Goal: Information Seeking & Learning: Learn about a topic

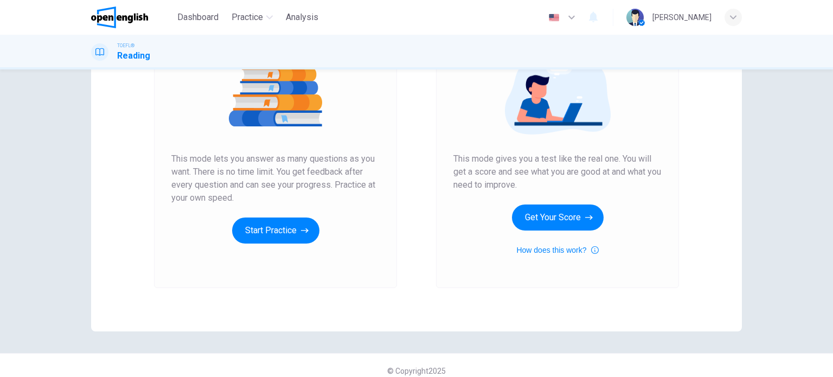
scroll to position [148, 0]
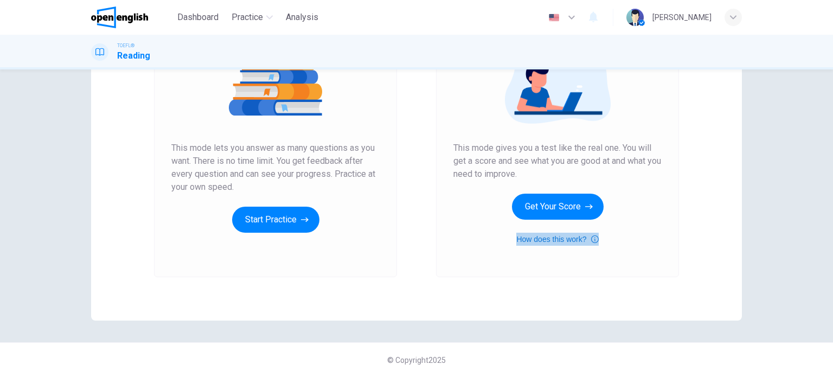
click at [591, 239] on icon "button" at bounding box center [595, 239] width 8 height 13
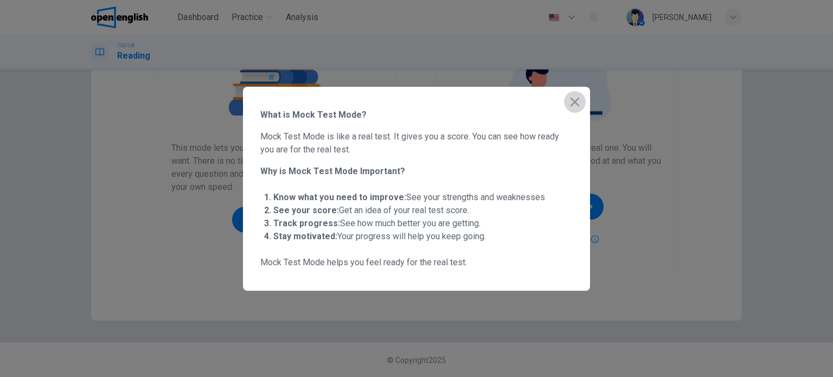
click at [578, 103] on icon "button" at bounding box center [575, 101] width 13 height 13
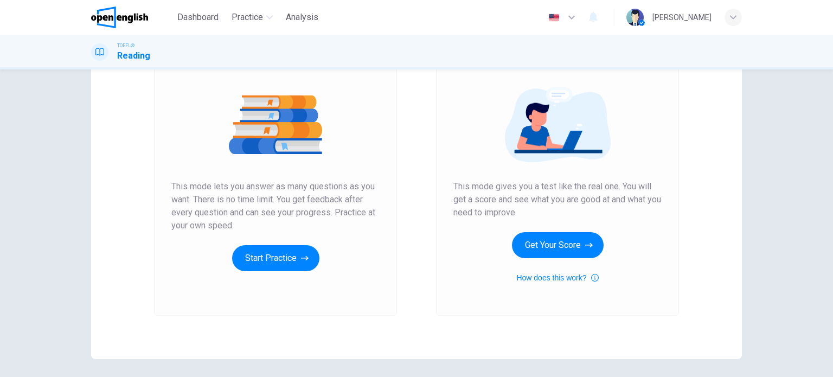
scroll to position [39, 0]
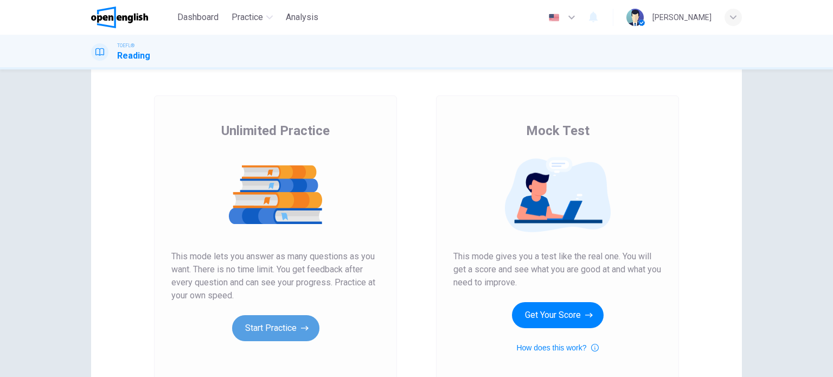
click at [288, 327] on button "Start Practice" at bounding box center [275, 328] width 87 height 26
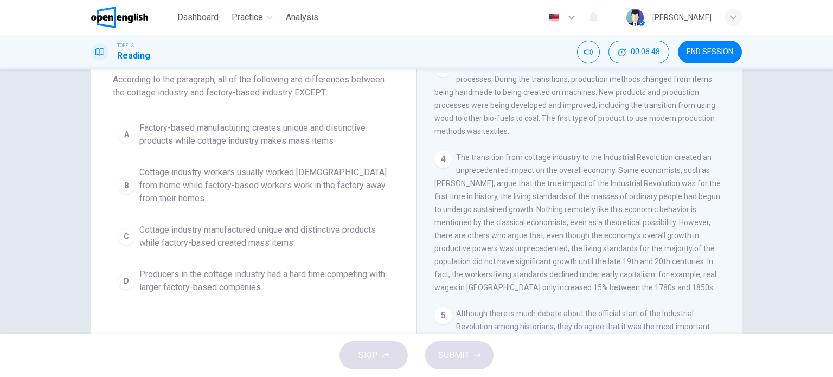
scroll to position [48, 0]
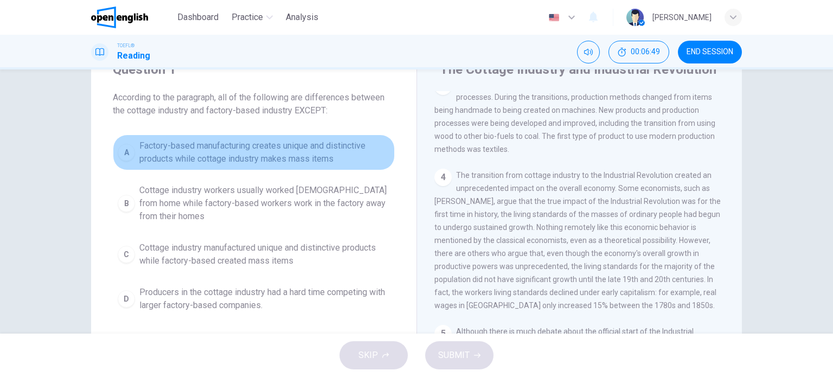
click at [245, 150] on span "Factory-based manufacturing creates unique and distinctive products while cotta…" at bounding box center [264, 152] width 251 height 26
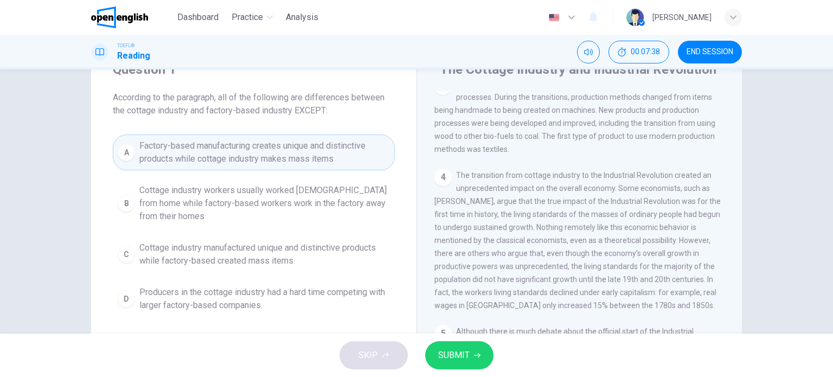
click at [467, 360] on button "SUBMIT" at bounding box center [459, 355] width 68 height 28
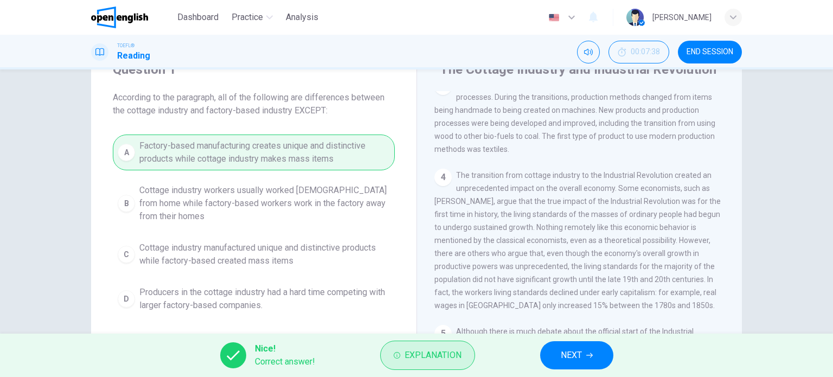
click at [447, 359] on span "Explanation" at bounding box center [433, 355] width 57 height 15
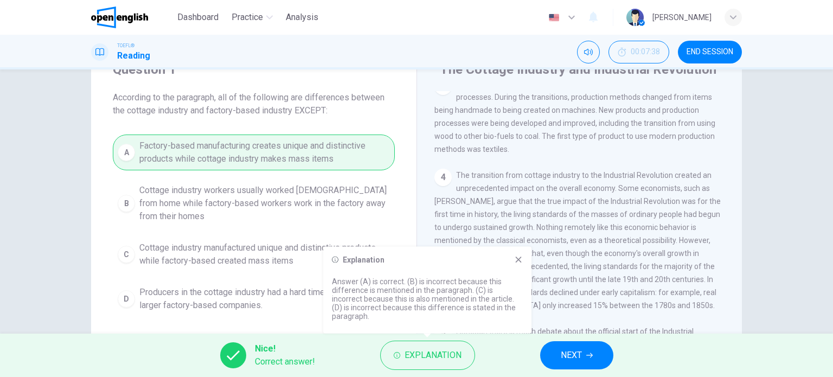
click at [582, 355] on span "NEXT" at bounding box center [571, 355] width 21 height 15
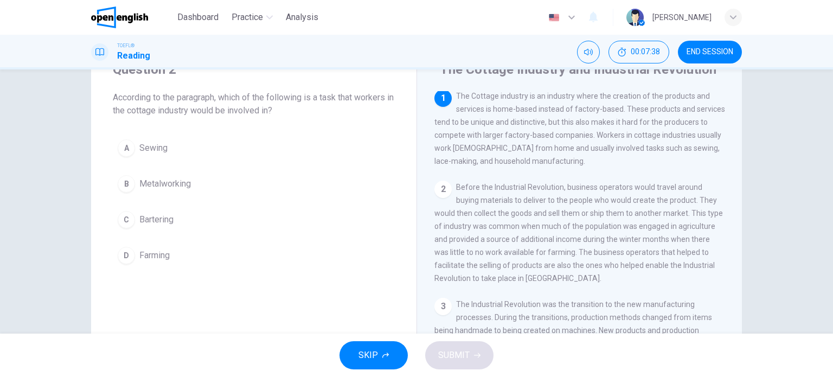
scroll to position [0, 0]
click at [156, 147] on span "Sewing" at bounding box center [153, 148] width 28 height 13
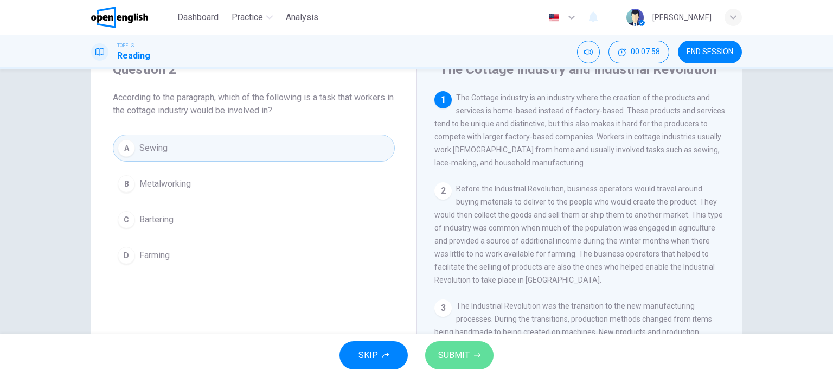
click at [472, 353] on button "SUBMIT" at bounding box center [459, 355] width 68 height 28
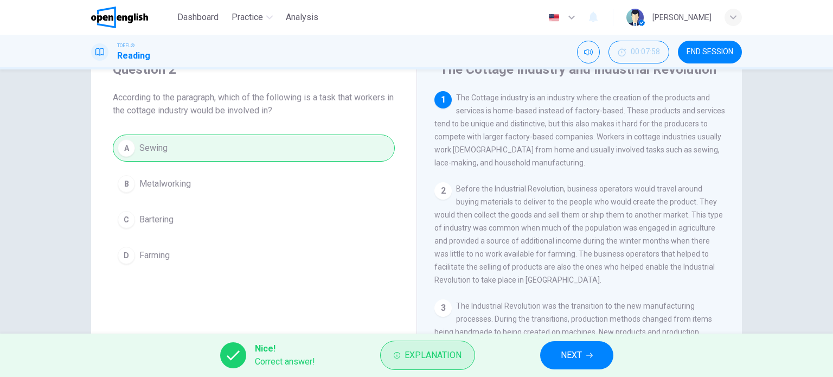
click at [469, 354] on button "Explanation" at bounding box center [427, 355] width 95 height 29
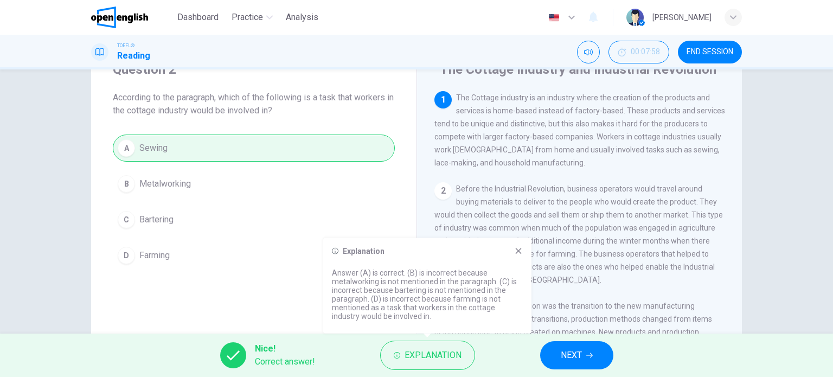
click at [588, 355] on icon "button" at bounding box center [589, 355] width 7 height 7
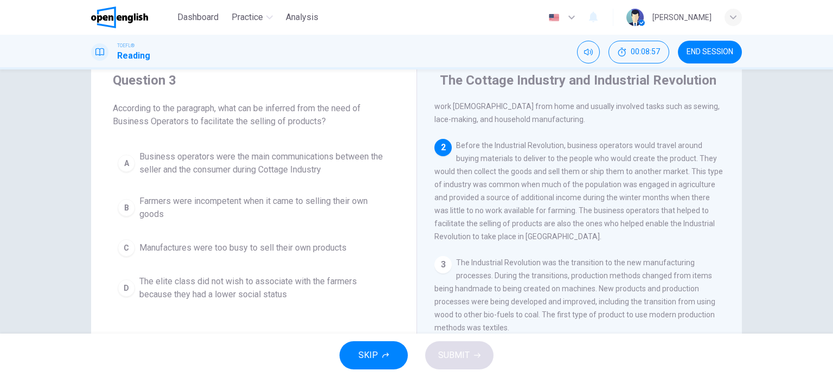
scroll to position [54, 0]
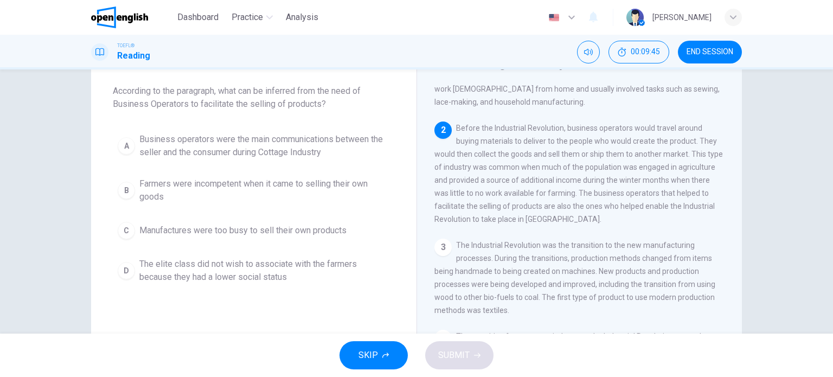
click at [301, 153] on span "Business operators were the main communications between the seller and the cons…" at bounding box center [264, 146] width 251 height 26
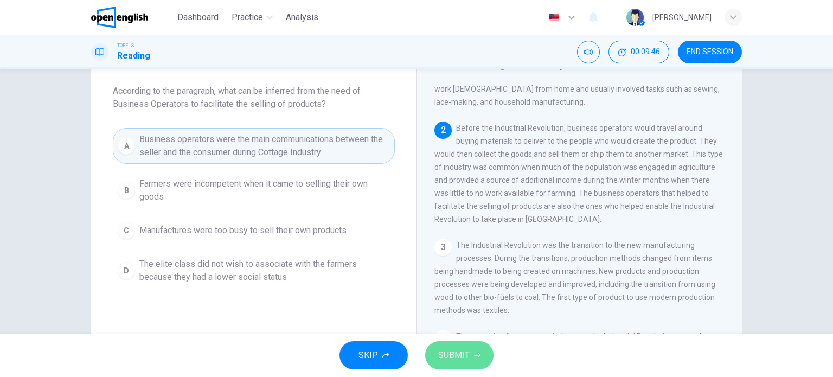
click at [455, 357] on span "SUBMIT" at bounding box center [453, 355] width 31 height 15
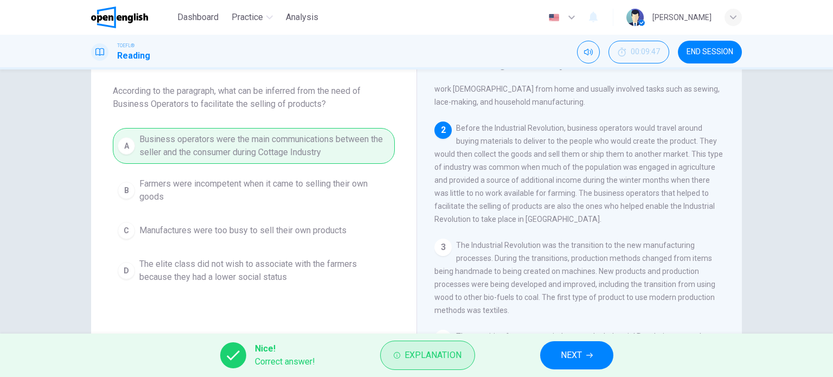
drag, startPoint x: 387, startPoint y: 361, endPoint x: 403, endPoint y: 358, distance: 15.5
click at [389, 360] on button "Explanation" at bounding box center [427, 355] width 95 height 29
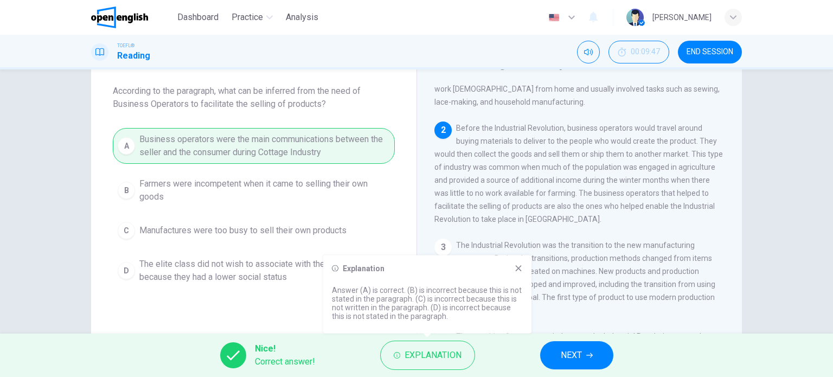
click at [583, 361] on button "NEXT" at bounding box center [576, 355] width 73 height 28
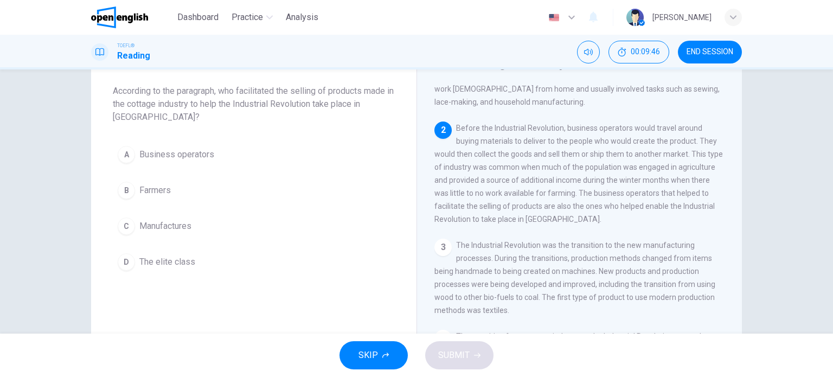
scroll to position [93, 0]
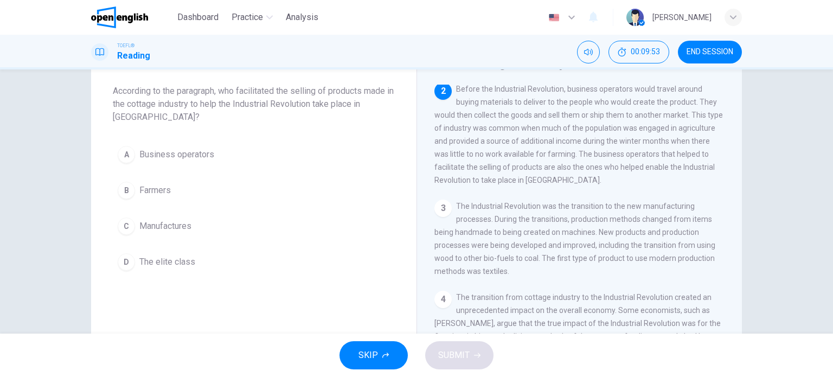
click at [193, 155] on span "Business operators" at bounding box center [176, 154] width 75 height 13
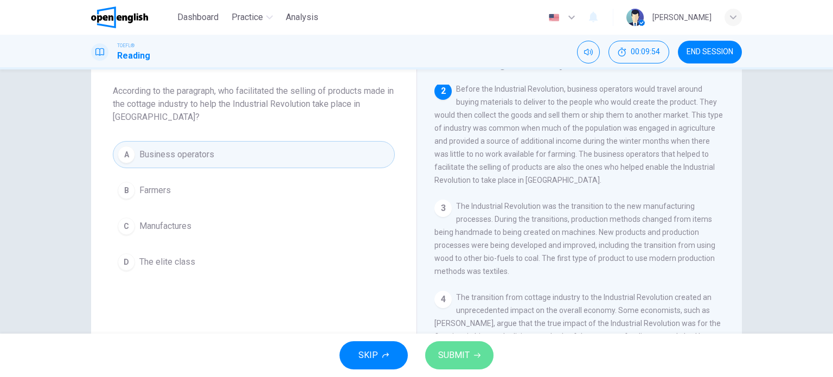
click at [464, 355] on span "SUBMIT" at bounding box center [453, 355] width 31 height 15
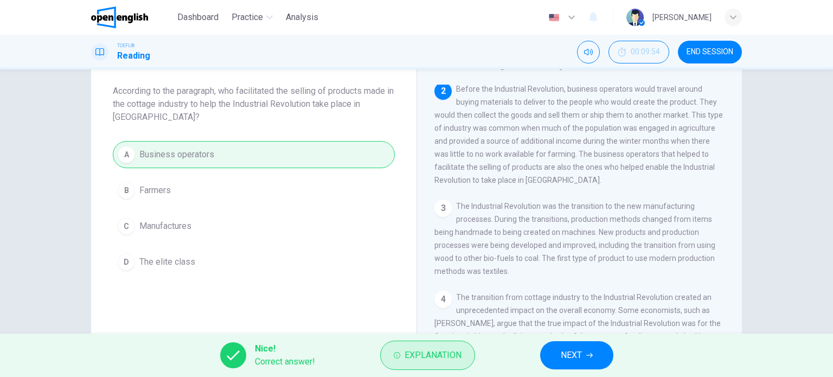
click at [440, 355] on span "Explanation" at bounding box center [433, 355] width 57 height 15
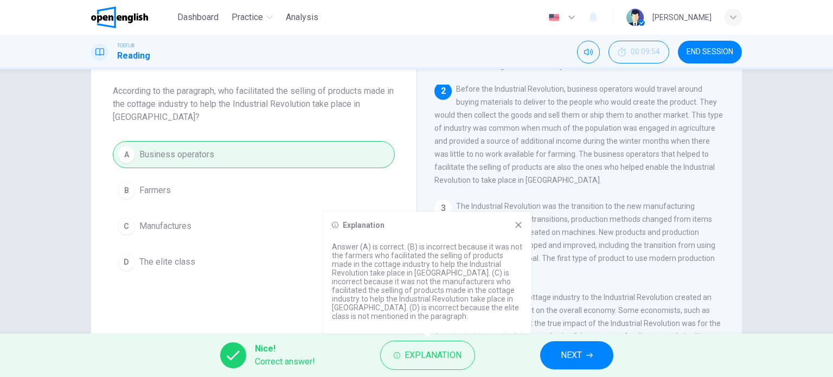
click at [568, 358] on span "NEXT" at bounding box center [571, 355] width 21 height 15
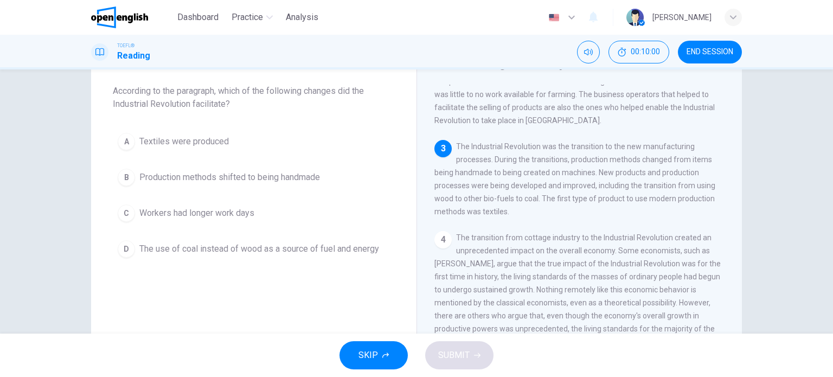
scroll to position [163, 0]
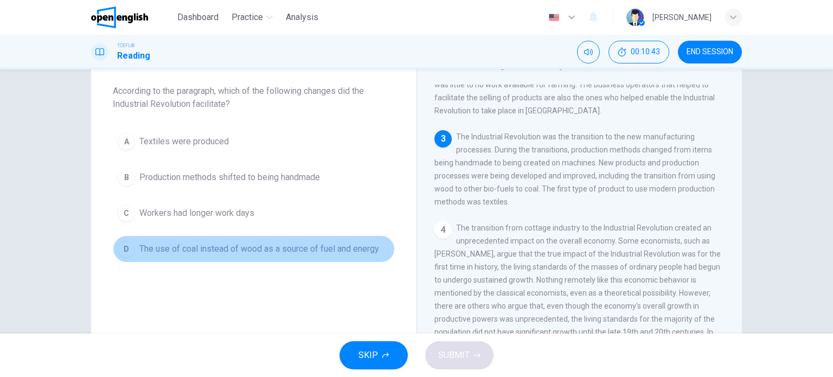
click at [274, 249] on span "The use of coal instead of wood as a source of fuel and energy" at bounding box center [259, 249] width 240 height 13
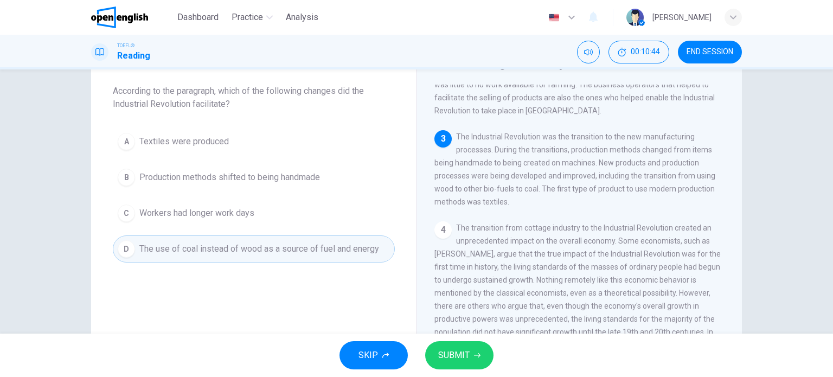
click at [466, 352] on span "SUBMIT" at bounding box center [453, 355] width 31 height 15
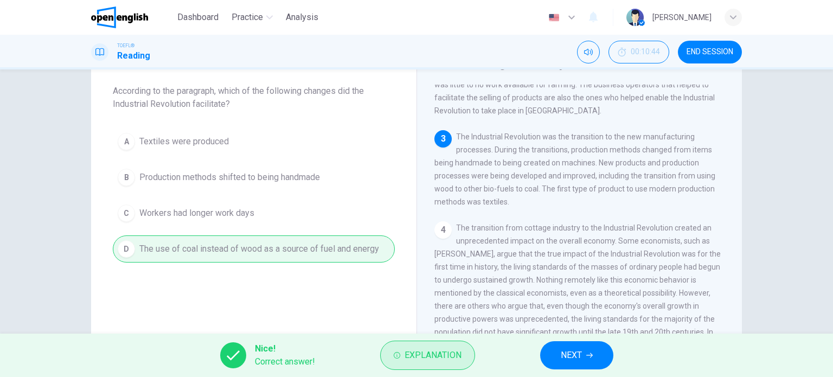
click at [460, 351] on span "Explanation" at bounding box center [433, 355] width 57 height 15
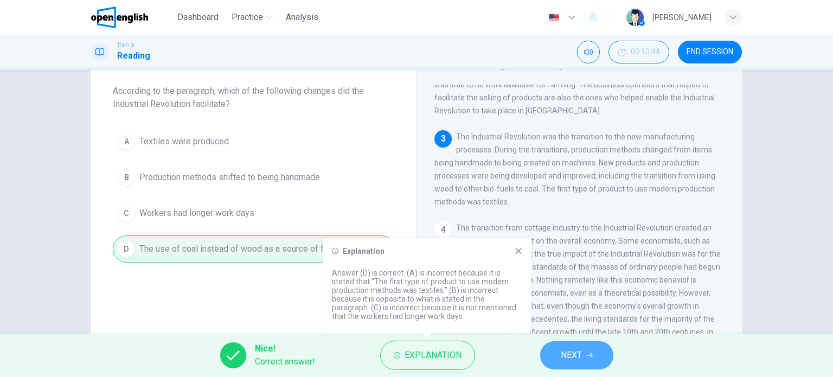
click at [582, 353] on span "NEXT" at bounding box center [571, 355] width 21 height 15
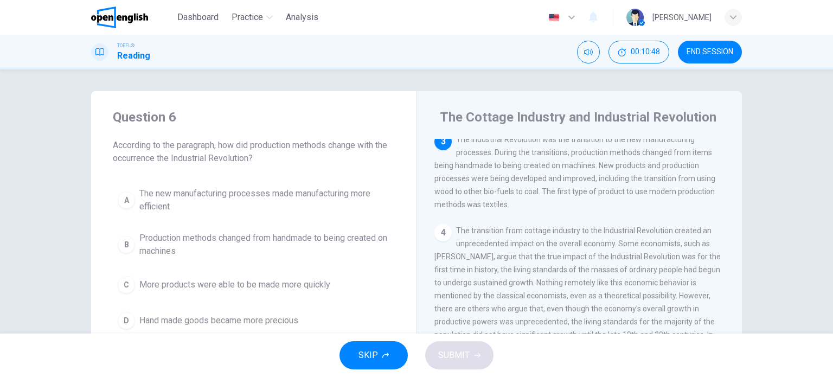
scroll to position [54, 0]
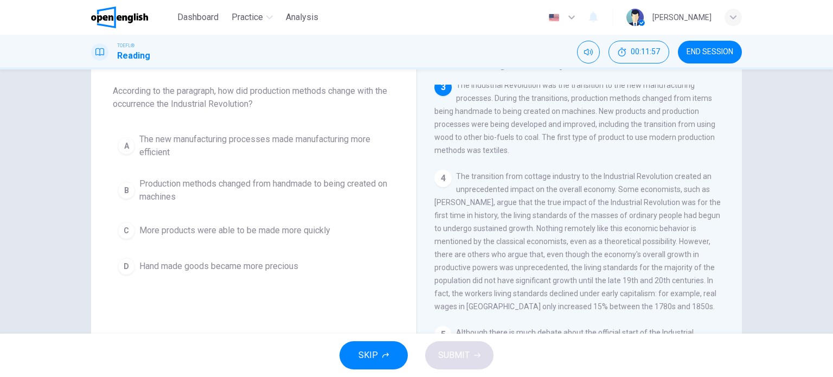
click at [289, 189] on span "Production methods changed from handmade to being created on machines" at bounding box center [264, 190] width 251 height 26
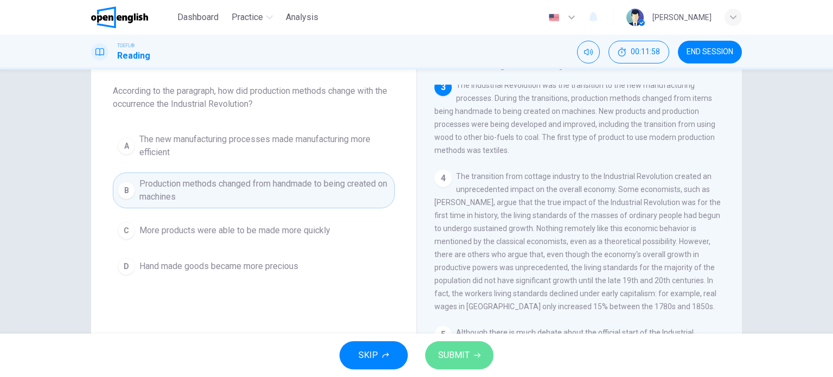
click at [448, 353] on span "SUBMIT" at bounding box center [453, 355] width 31 height 15
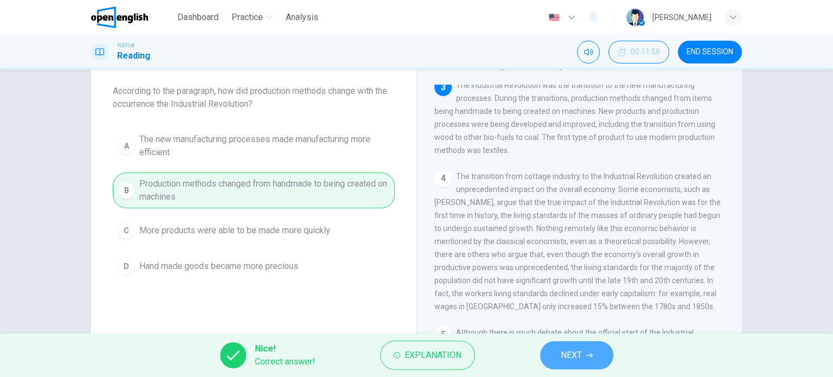
click at [585, 353] on button "NEXT" at bounding box center [576, 355] width 73 height 28
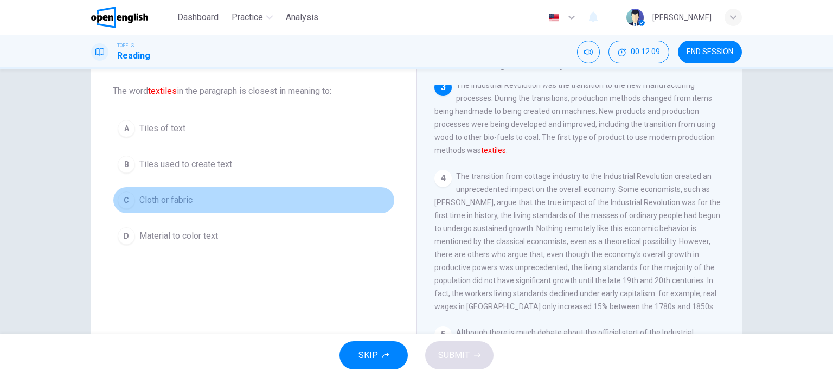
click at [174, 199] on span "Cloth or fabric" at bounding box center [165, 200] width 53 height 13
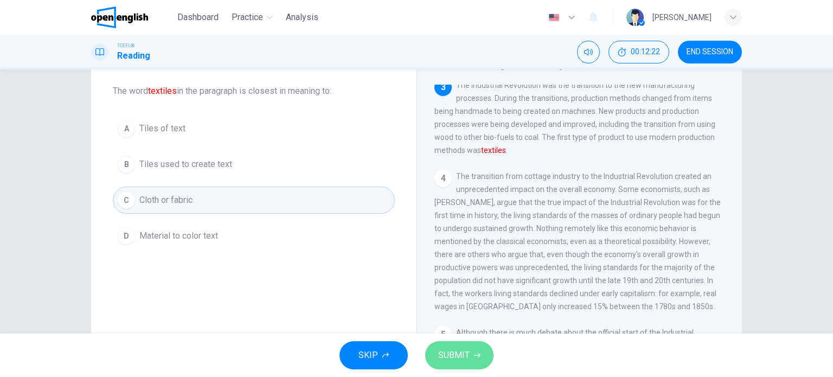
click at [454, 353] on span "SUBMIT" at bounding box center [453, 355] width 31 height 15
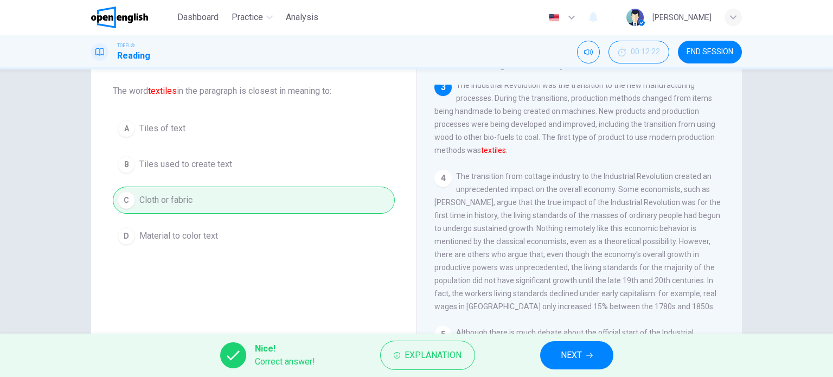
click at [561, 355] on span "NEXT" at bounding box center [571, 355] width 21 height 15
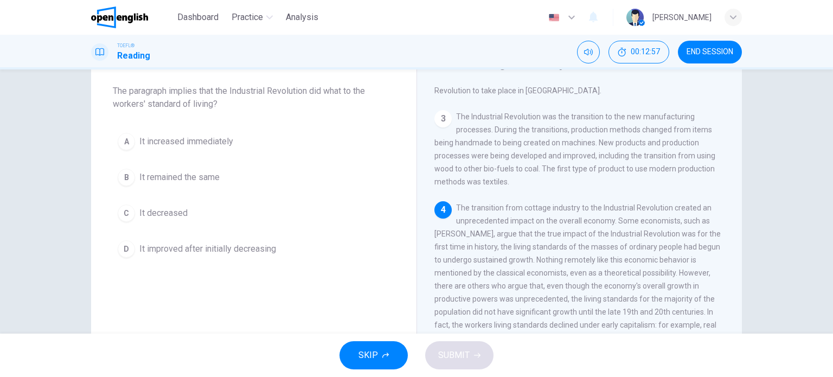
scroll to position [237, 0]
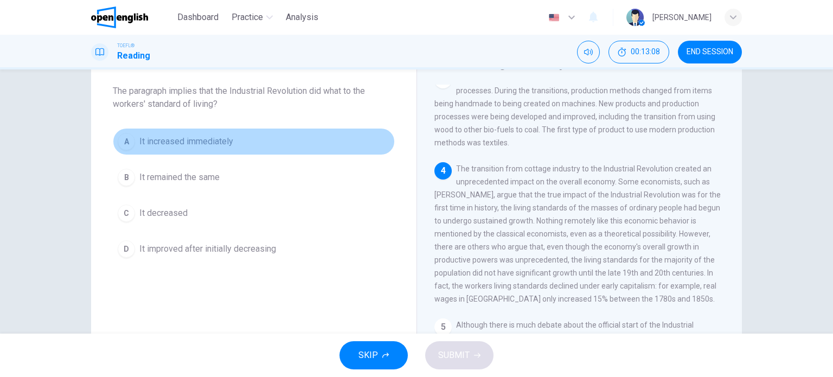
click at [206, 144] on span "It increased immediately" at bounding box center [186, 141] width 94 height 13
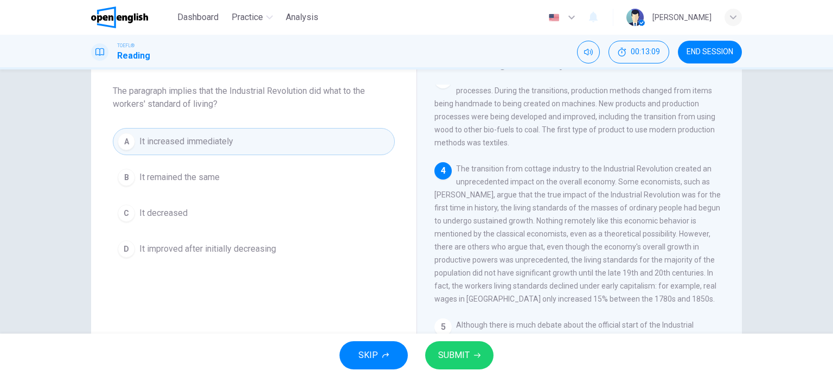
click at [440, 353] on span "SUBMIT" at bounding box center [453, 355] width 31 height 15
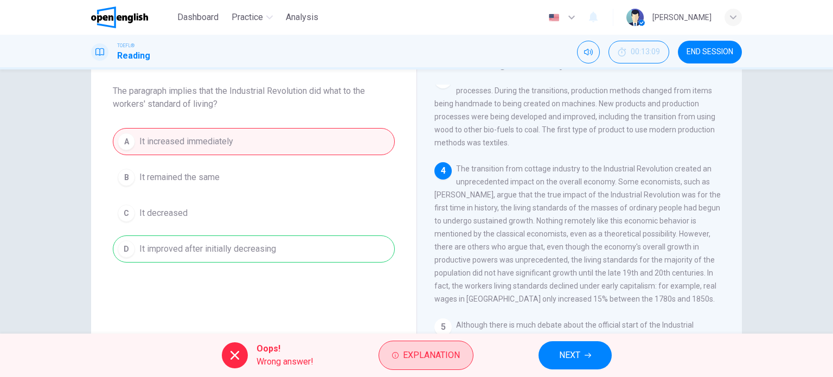
click at [436, 356] on span "Explanation" at bounding box center [431, 355] width 57 height 15
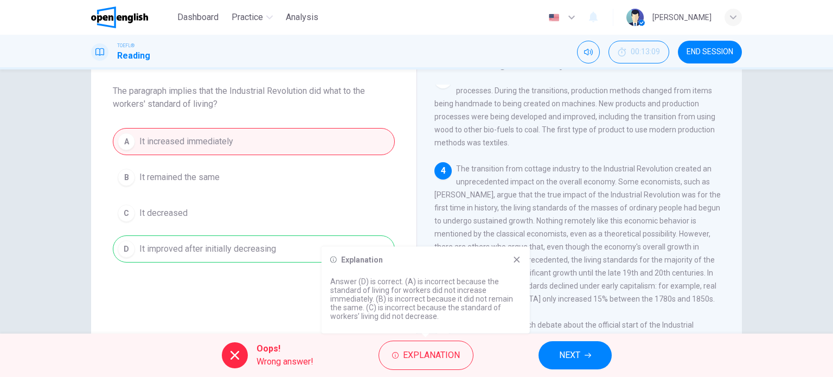
click at [588, 354] on icon "button" at bounding box center [588, 355] width 7 height 7
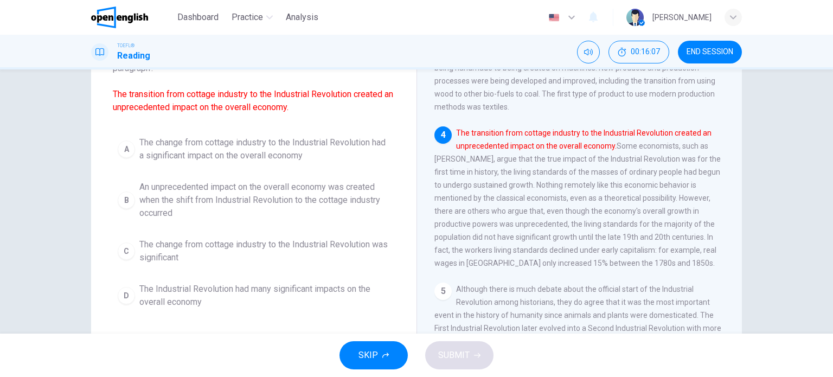
scroll to position [109, 0]
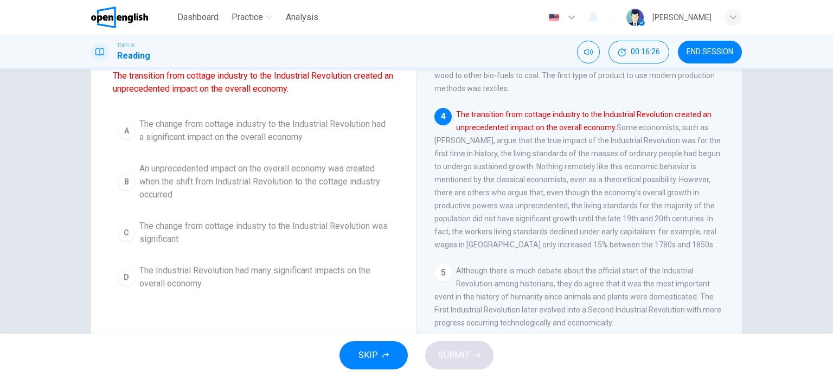
click at [276, 136] on span "The change from cottage industry to the Industrial Revolution had a significant…" at bounding box center [264, 131] width 251 height 26
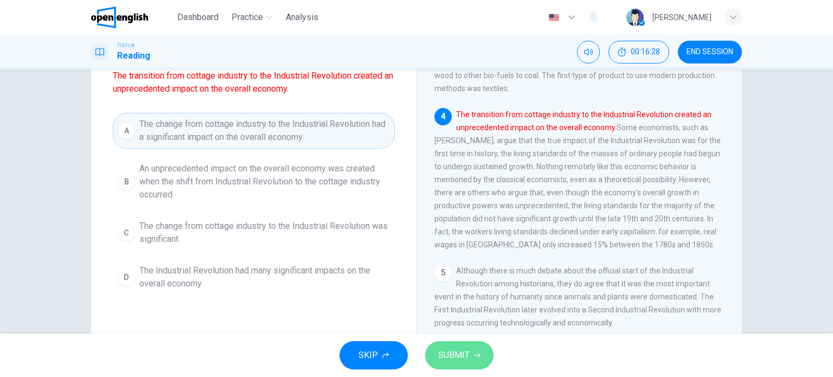
click at [458, 359] on span "SUBMIT" at bounding box center [453, 355] width 31 height 15
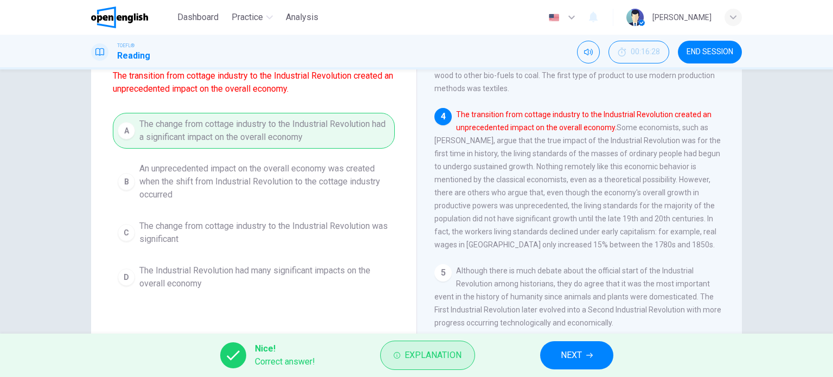
click at [423, 350] on span "Explanation" at bounding box center [433, 355] width 57 height 15
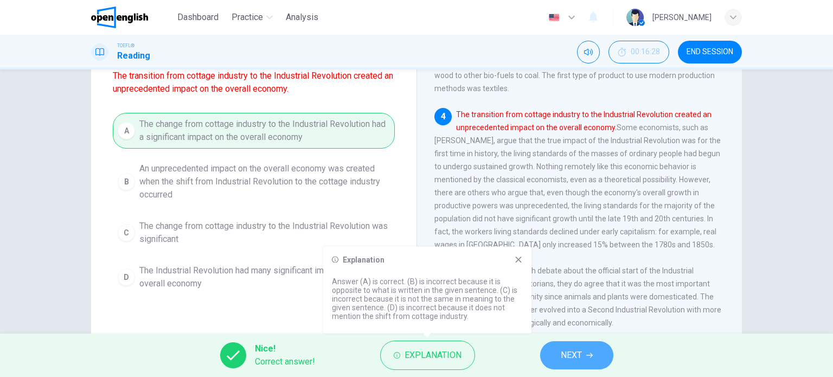
click at [571, 357] on span "NEXT" at bounding box center [571, 355] width 21 height 15
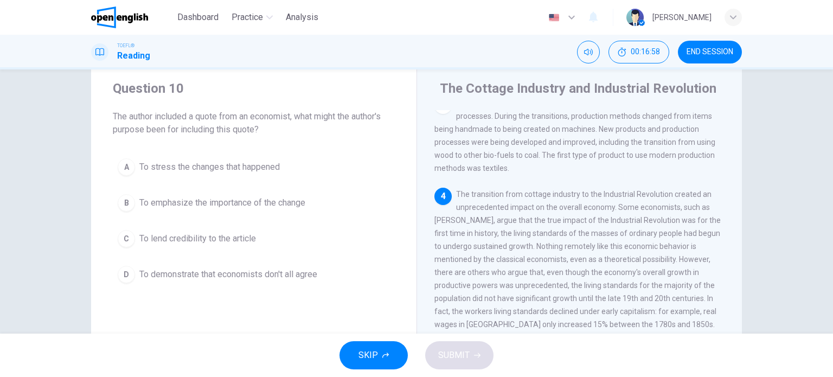
scroll to position [54, 0]
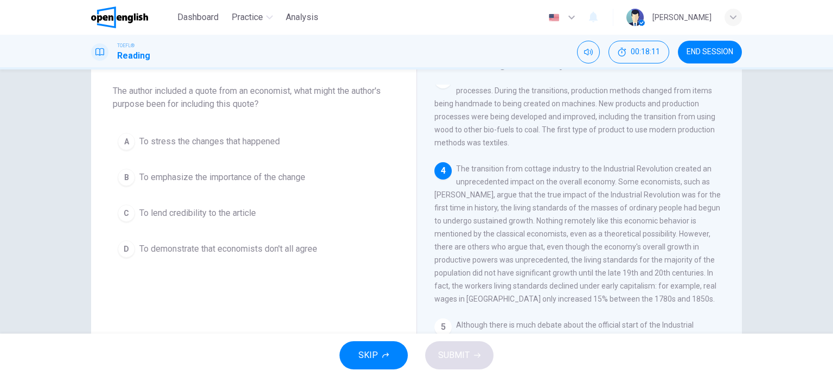
click at [301, 174] on span "To emphasize the importance of the change" at bounding box center [222, 177] width 166 height 13
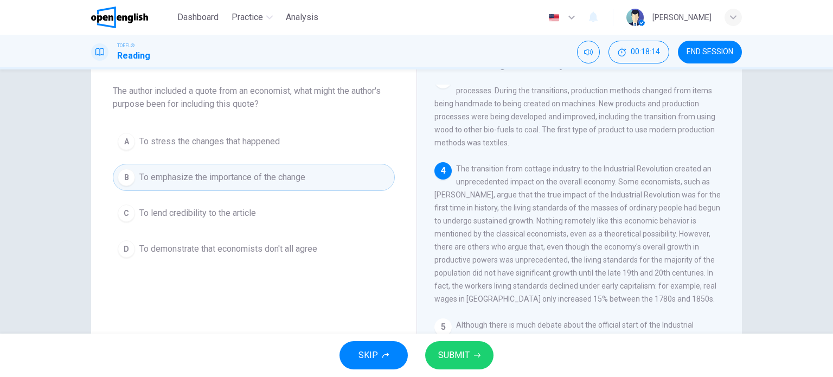
click at [465, 352] on span "SUBMIT" at bounding box center [453, 355] width 31 height 15
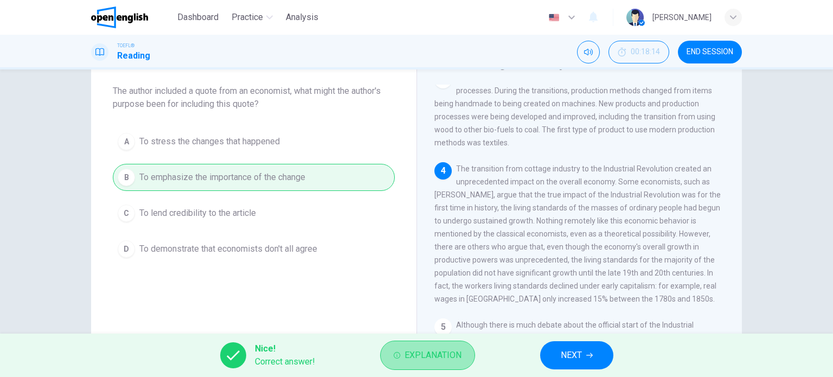
click at [444, 348] on span "Explanation" at bounding box center [433, 355] width 57 height 15
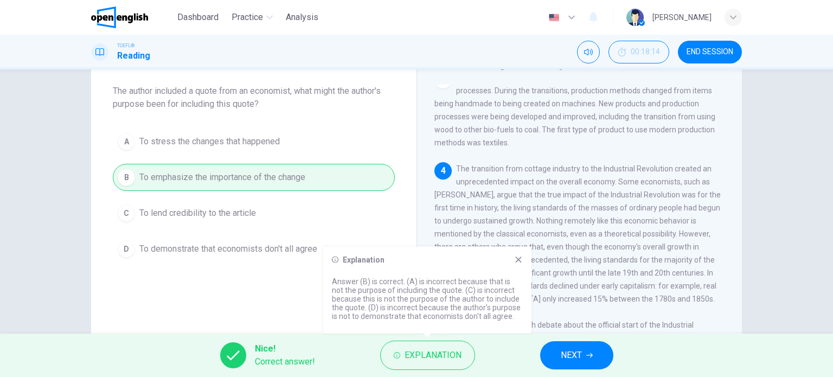
click at [586, 349] on button "NEXT" at bounding box center [576, 355] width 73 height 28
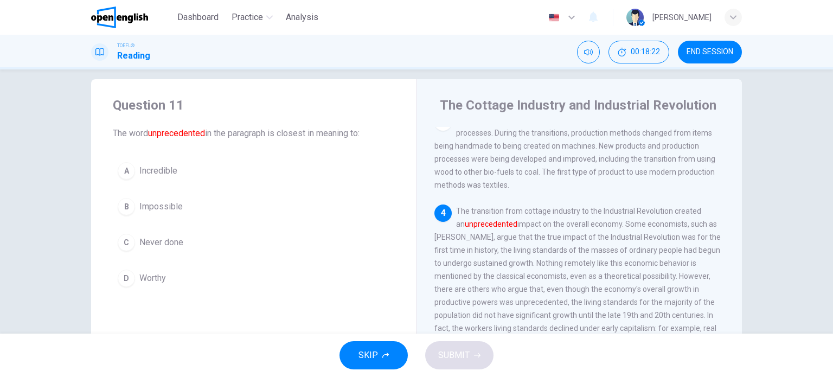
scroll to position [0, 0]
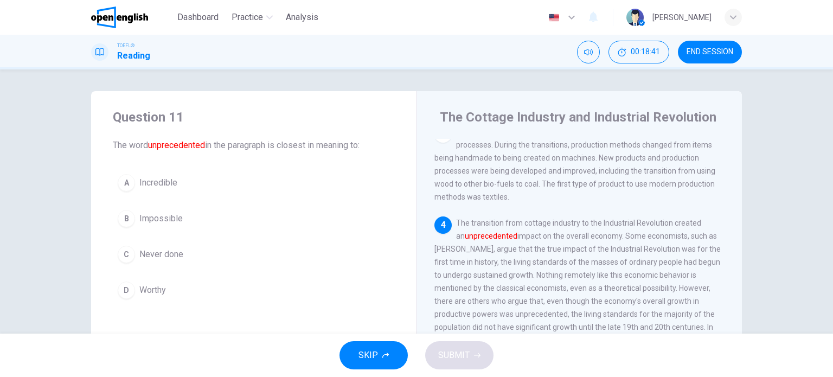
click at [177, 255] on span "Never done" at bounding box center [161, 254] width 44 height 13
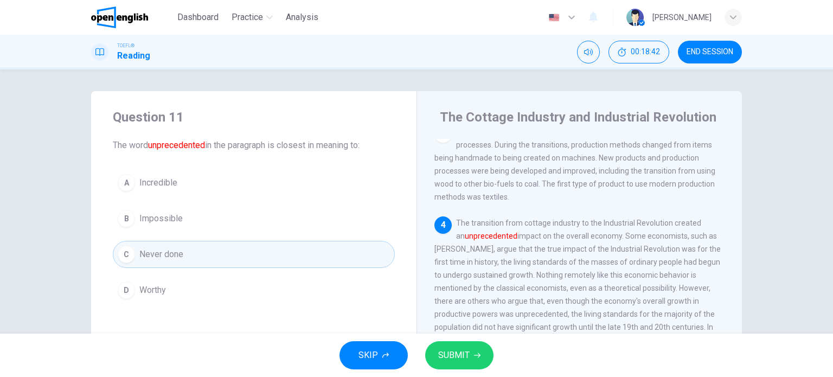
click at [454, 356] on span "SUBMIT" at bounding box center [453, 355] width 31 height 15
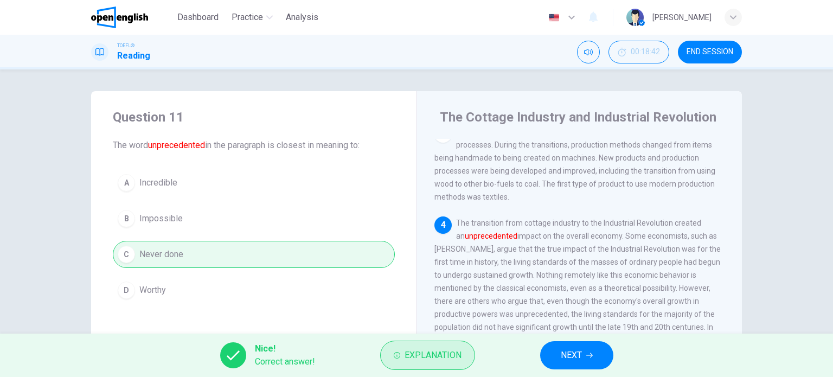
click at [456, 353] on span "Explanation" at bounding box center [433, 355] width 57 height 15
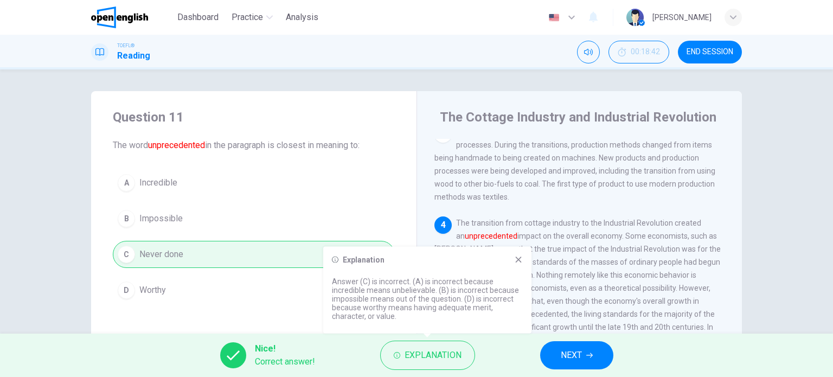
click at [573, 350] on span "NEXT" at bounding box center [571, 355] width 21 height 15
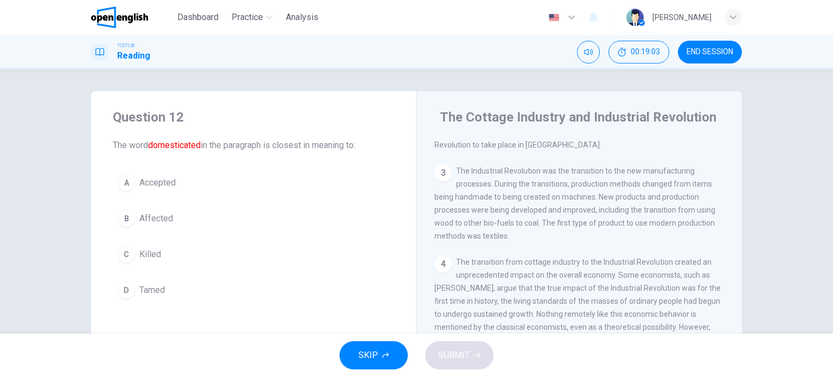
click at [161, 286] on span "Tamed" at bounding box center [151, 290] width 25 height 13
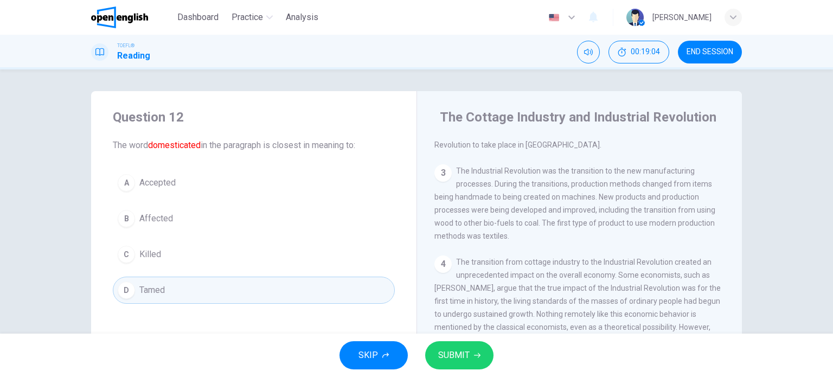
click at [486, 351] on button "SUBMIT" at bounding box center [459, 355] width 68 height 28
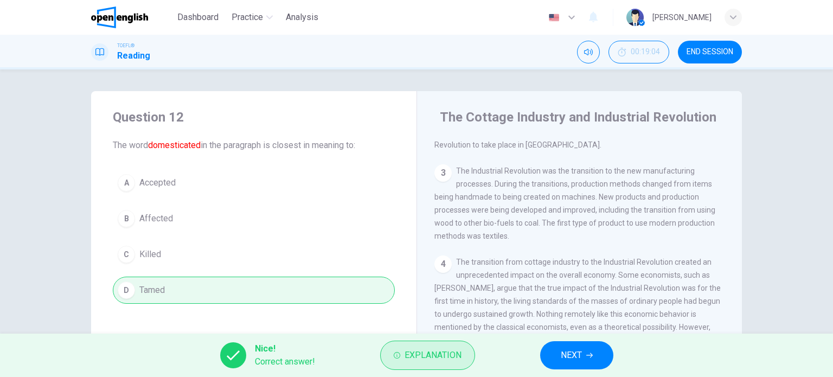
click at [437, 361] on span "Explanation" at bounding box center [433, 355] width 57 height 15
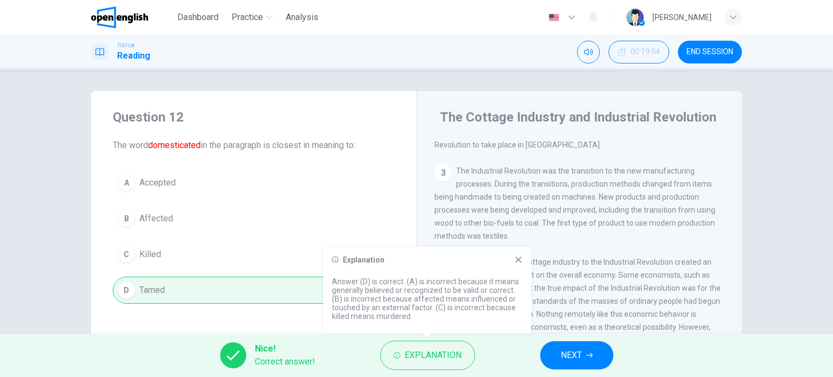
click at [601, 353] on button "NEXT" at bounding box center [576, 355] width 73 height 28
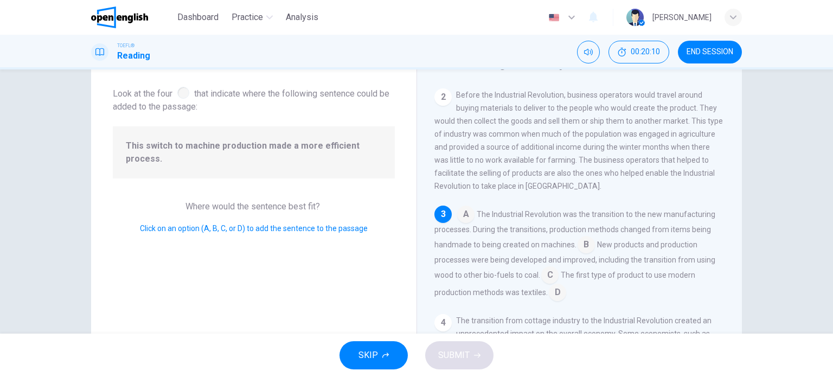
scroll to position [106, 0]
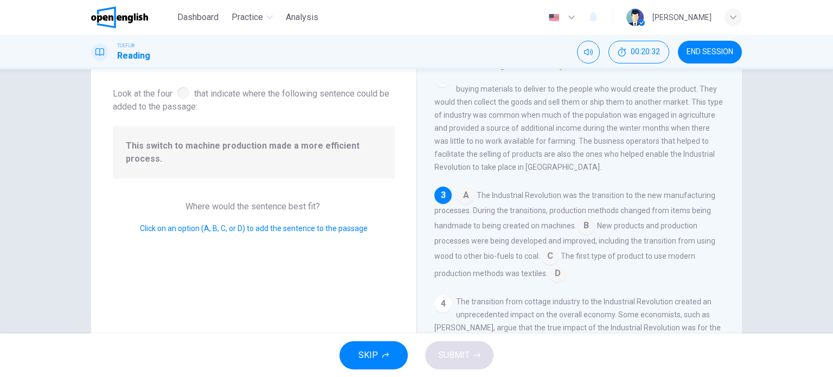
click at [579, 230] on input at bounding box center [586, 226] width 17 height 17
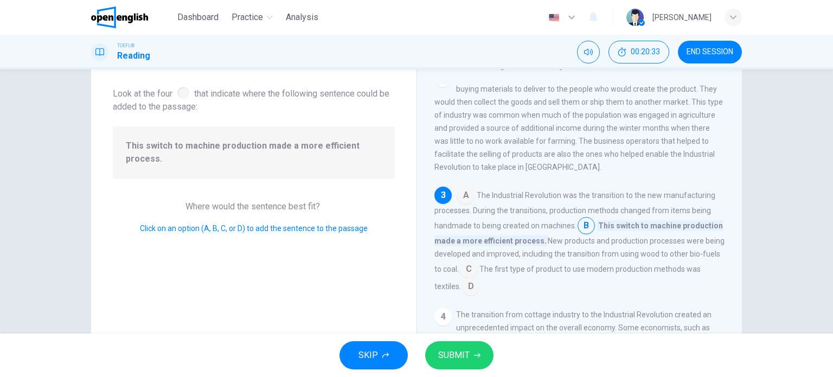
click at [440, 355] on span "SUBMIT" at bounding box center [453, 355] width 31 height 15
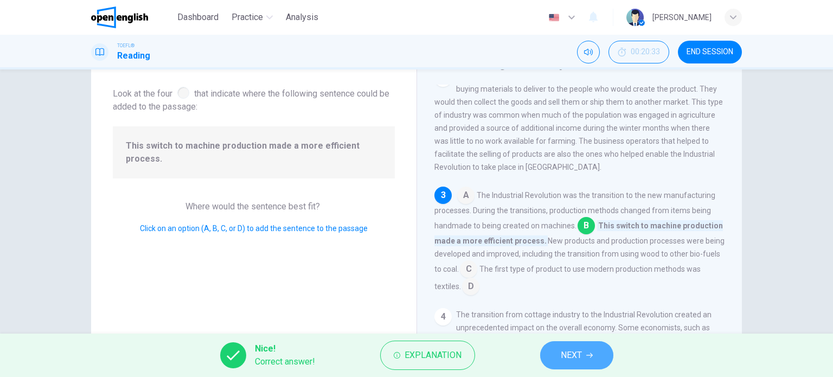
click at [561, 352] on span "NEXT" at bounding box center [571, 355] width 21 height 15
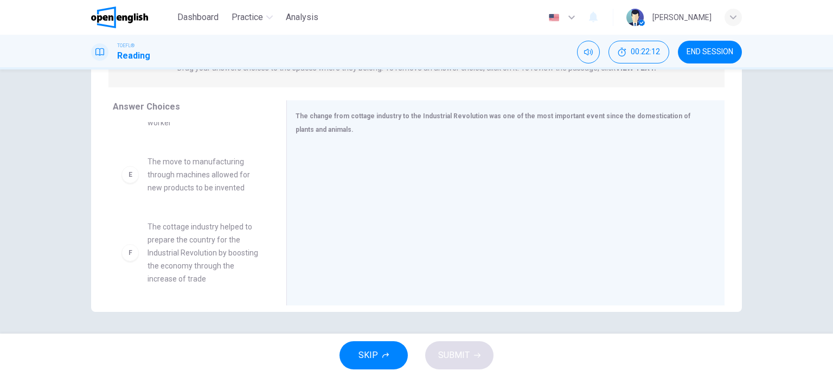
scroll to position [267, 0]
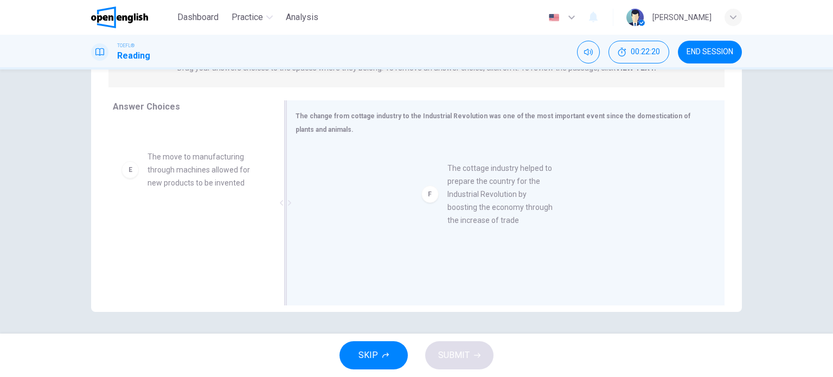
drag, startPoint x: 225, startPoint y: 253, endPoint x: 549, endPoint y: 195, distance: 329.2
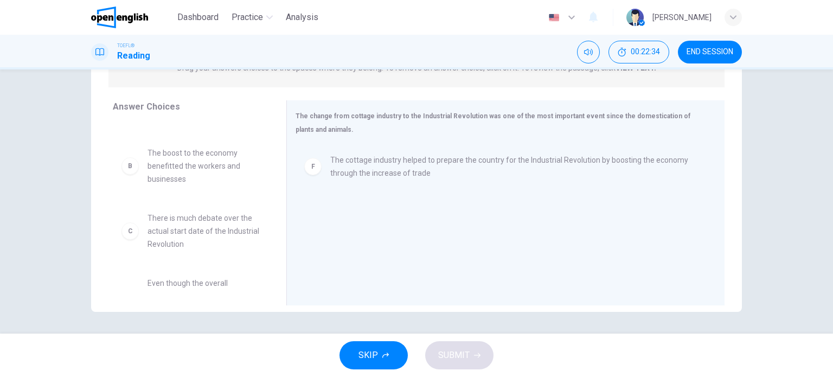
scroll to position [49, 0]
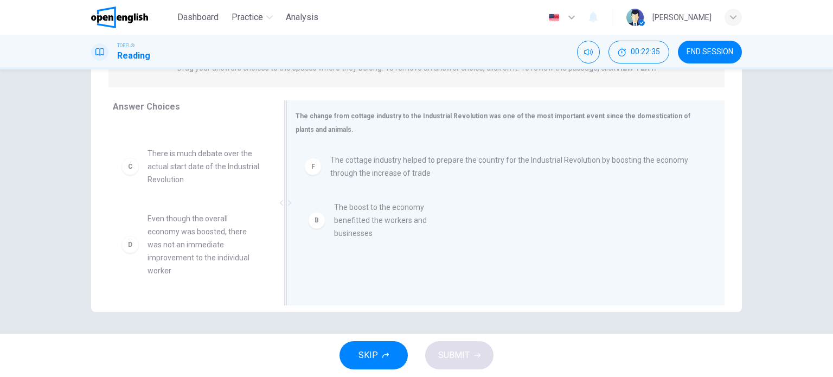
drag, startPoint x: 188, startPoint y: 162, endPoint x: 401, endPoint y: 223, distance: 221.7
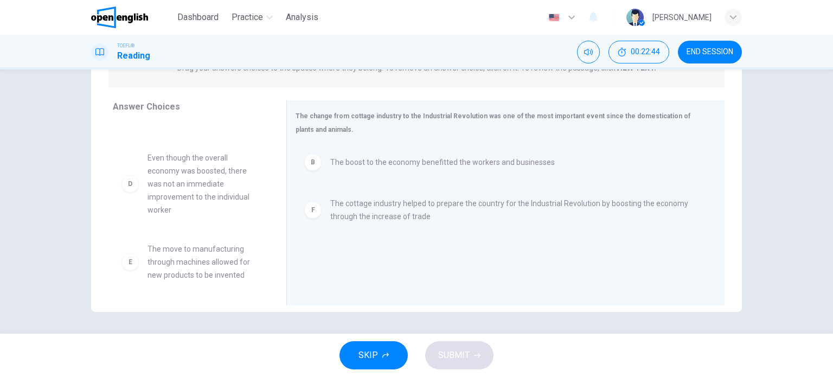
scroll to position [111, 0]
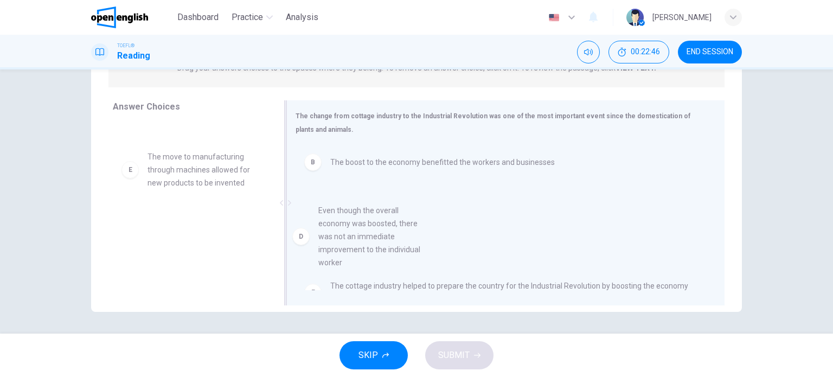
drag, startPoint x: 210, startPoint y: 193, endPoint x: 379, endPoint y: 245, distance: 177.3
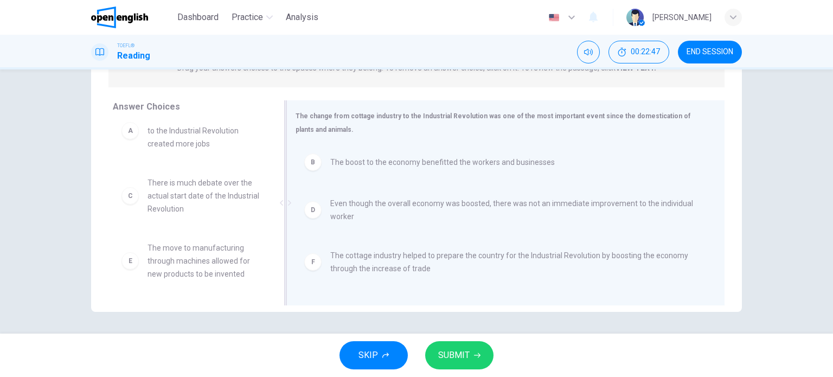
scroll to position [20, 0]
click at [449, 351] on span "SUBMIT" at bounding box center [453, 355] width 31 height 15
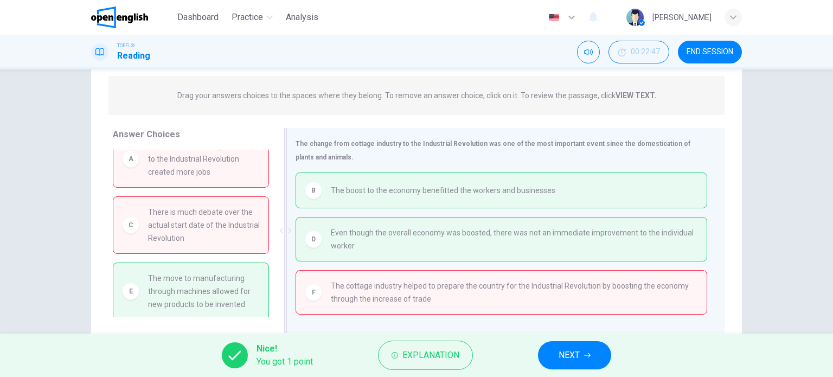
scroll to position [156, 0]
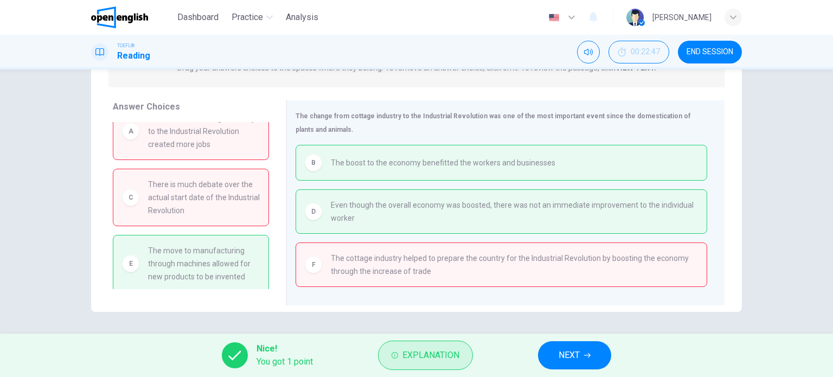
click at [423, 359] on span "Explanation" at bounding box center [431, 355] width 57 height 15
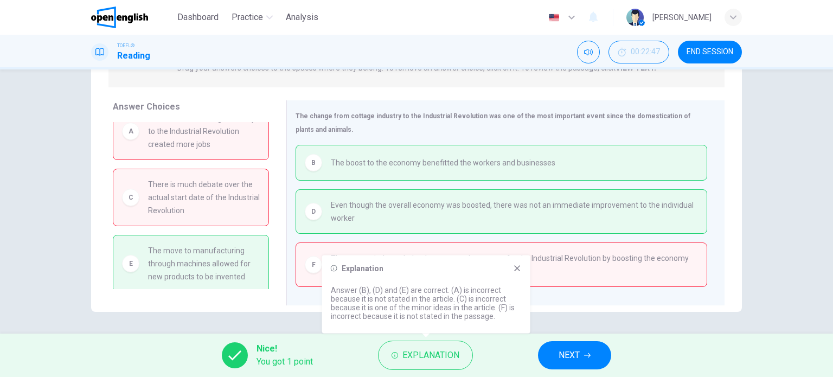
click at [519, 270] on icon at bounding box center [517, 268] width 6 height 6
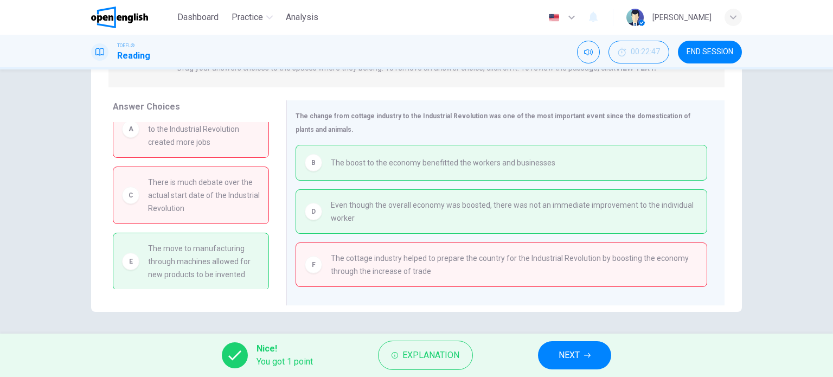
scroll to position [0, 0]
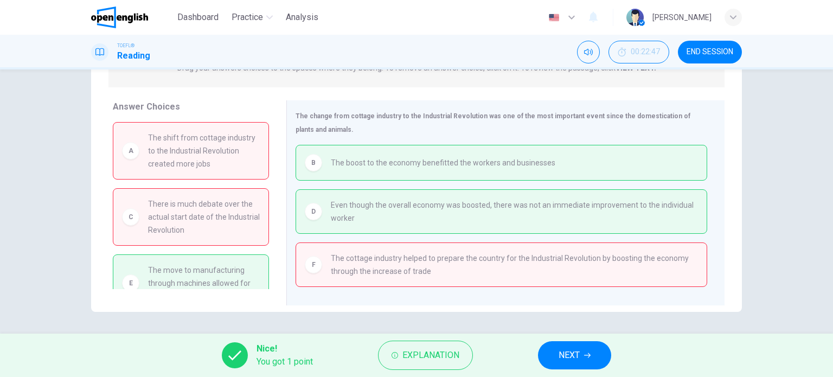
click at [573, 354] on span "NEXT" at bounding box center [569, 355] width 21 height 15
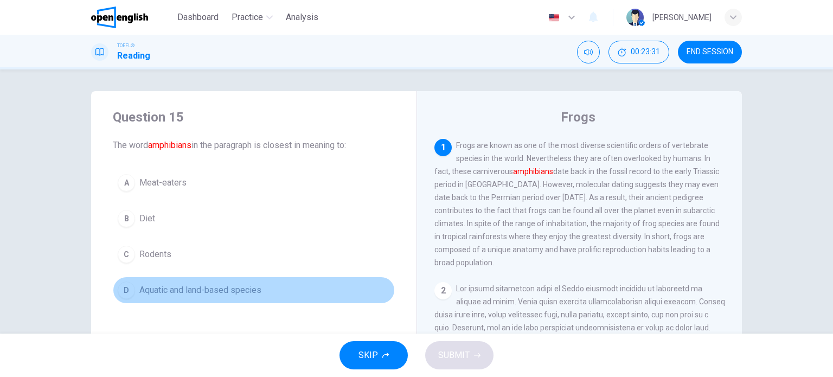
click at [228, 289] on span "Aquatic and land-based species" at bounding box center [200, 290] width 122 height 13
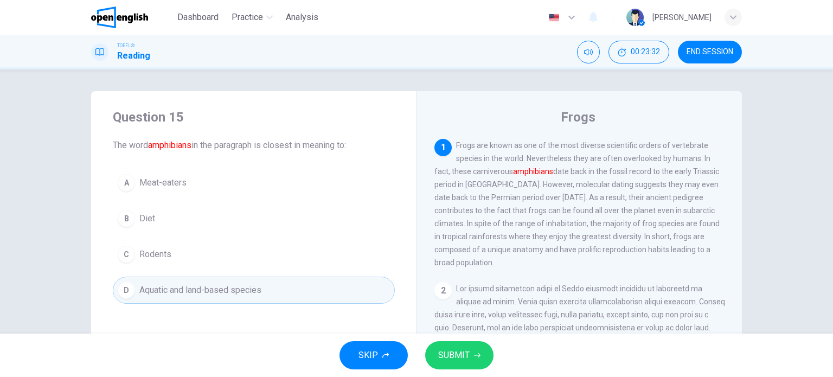
click at [438, 355] on span "SUBMIT" at bounding box center [453, 355] width 31 height 15
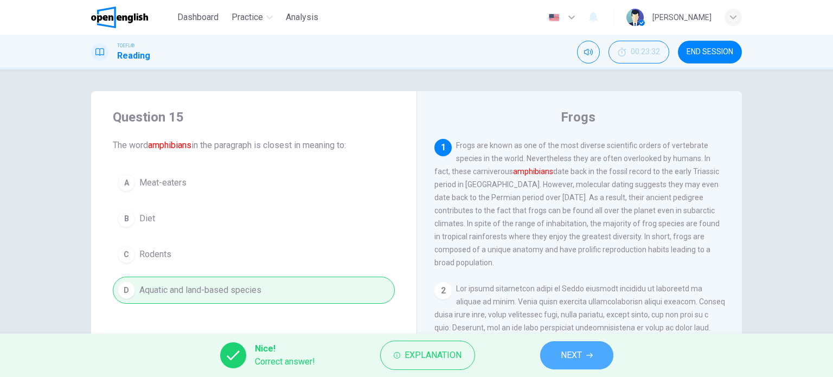
click at [581, 355] on span "NEXT" at bounding box center [571, 355] width 21 height 15
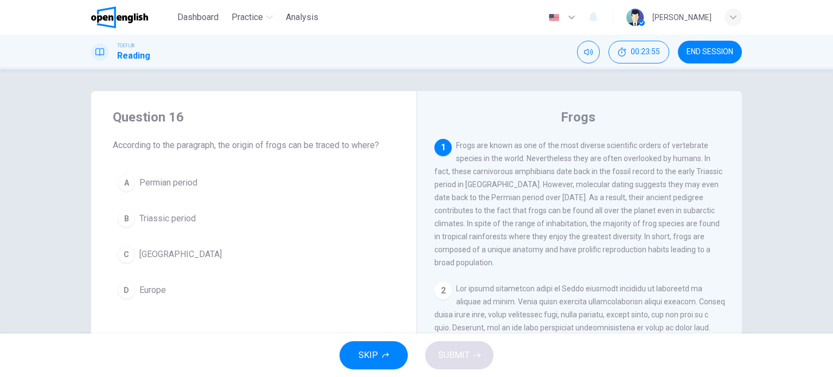
click at [640, 160] on span "Frogs are known as one of the most diverse scientific orders of vertebrate spec…" at bounding box center [579, 204] width 288 height 126
click at [202, 181] on button "A Permian period" at bounding box center [254, 182] width 282 height 27
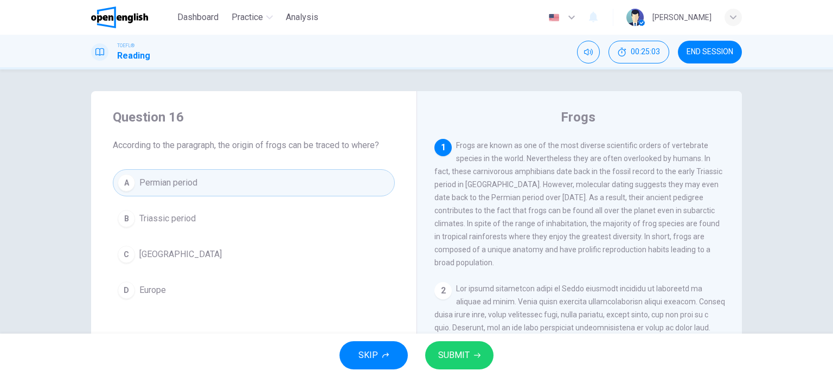
click at [464, 350] on span "SUBMIT" at bounding box center [453, 355] width 31 height 15
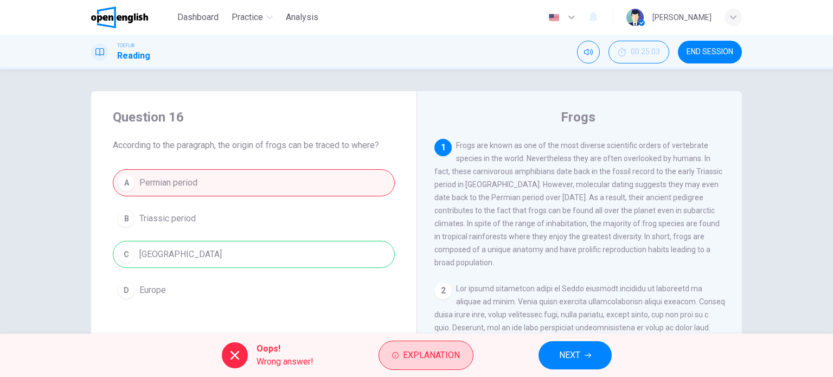
click at [454, 358] on span "Explanation" at bounding box center [431, 355] width 57 height 15
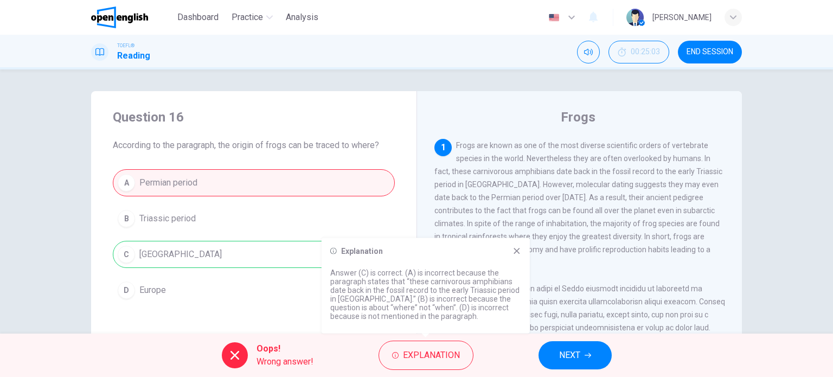
click at [518, 249] on icon at bounding box center [517, 251] width 9 height 9
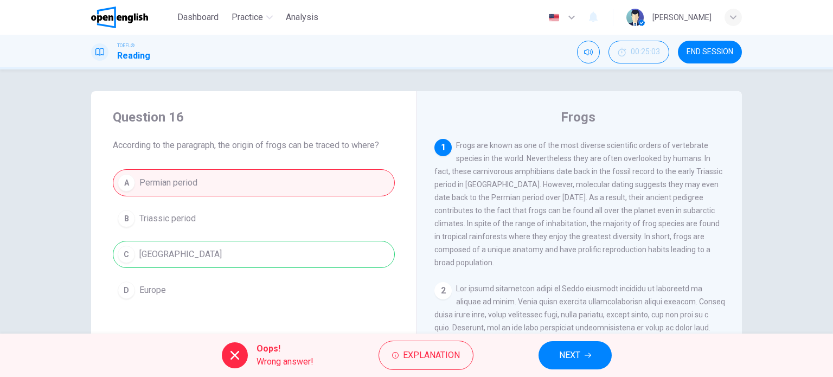
click at [589, 350] on button "NEXT" at bounding box center [575, 355] width 73 height 28
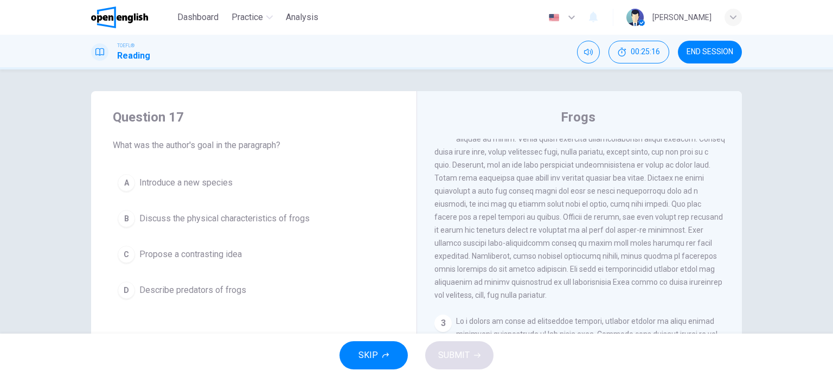
scroll to position [109, 0]
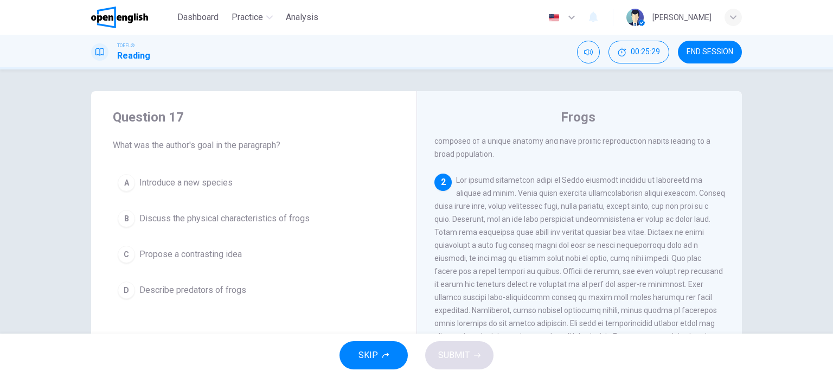
click at [211, 183] on span "Introduce a new species" at bounding box center [185, 182] width 93 height 13
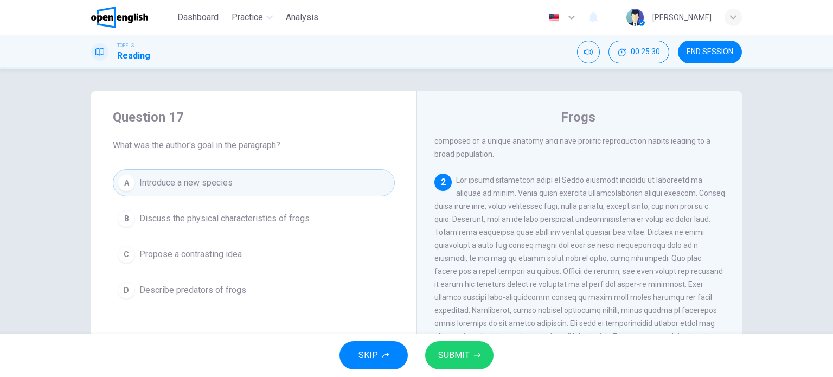
click at [462, 361] on span "SUBMIT" at bounding box center [453, 355] width 31 height 15
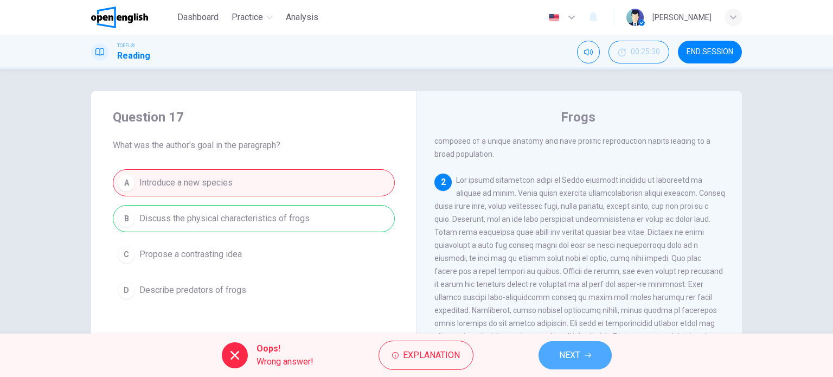
click at [595, 357] on button "NEXT" at bounding box center [575, 355] width 73 height 28
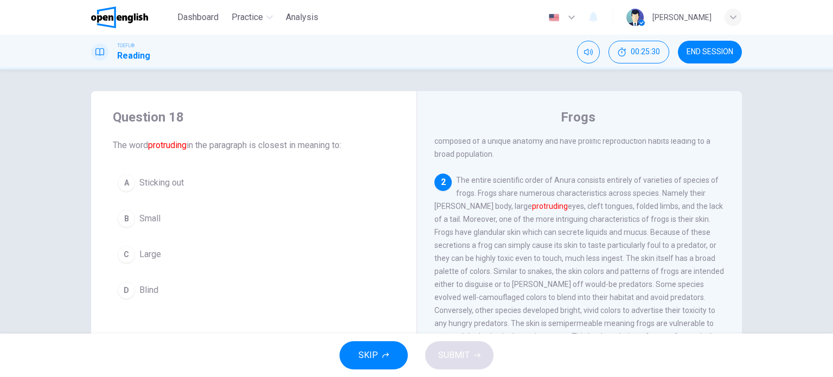
scroll to position [148, 0]
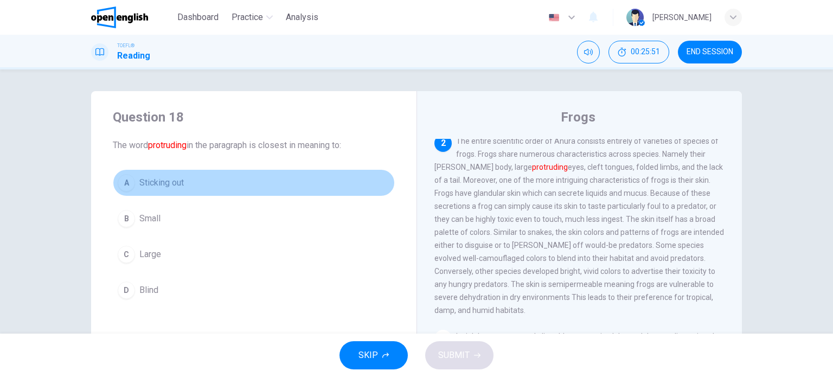
drag, startPoint x: 177, startPoint y: 177, endPoint x: 182, endPoint y: 177, distance: 5.5
click at [178, 178] on span "Sticking out" at bounding box center [161, 182] width 44 height 13
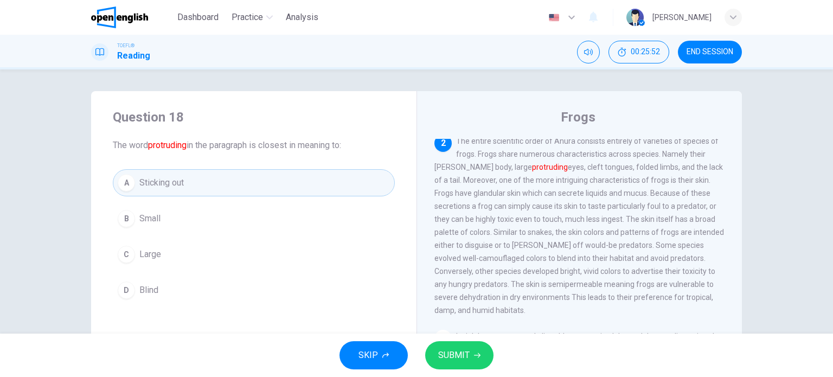
click at [471, 354] on button "SUBMIT" at bounding box center [459, 355] width 68 height 28
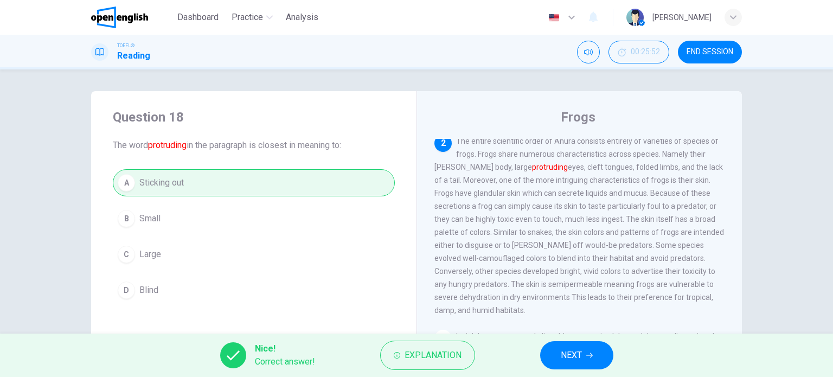
click at [586, 356] on button "NEXT" at bounding box center [576, 355] width 73 height 28
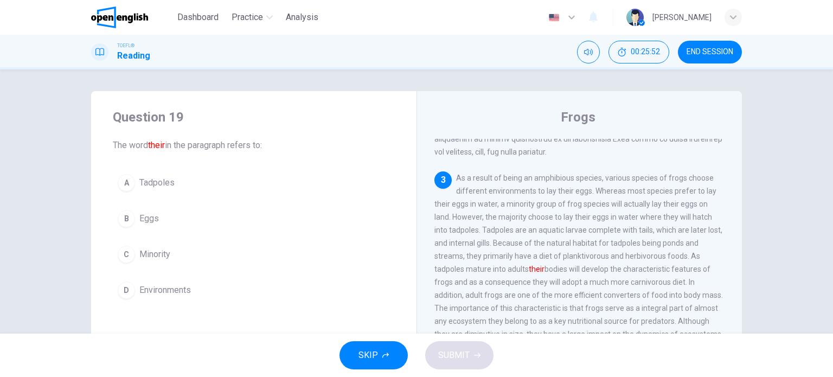
scroll to position [307, 0]
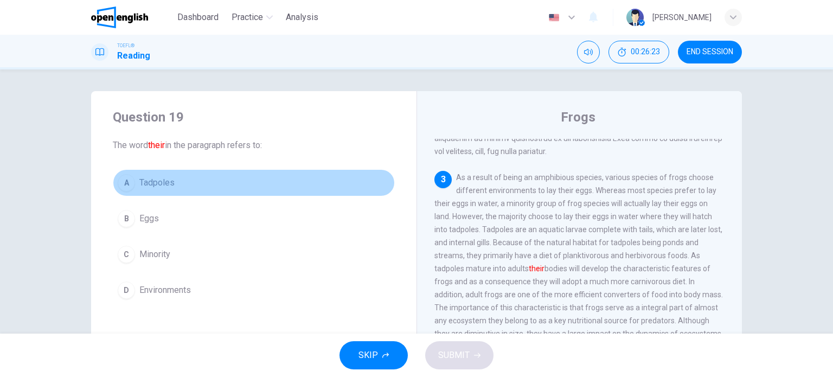
click at [195, 180] on button "A Tadpoles" at bounding box center [254, 182] width 282 height 27
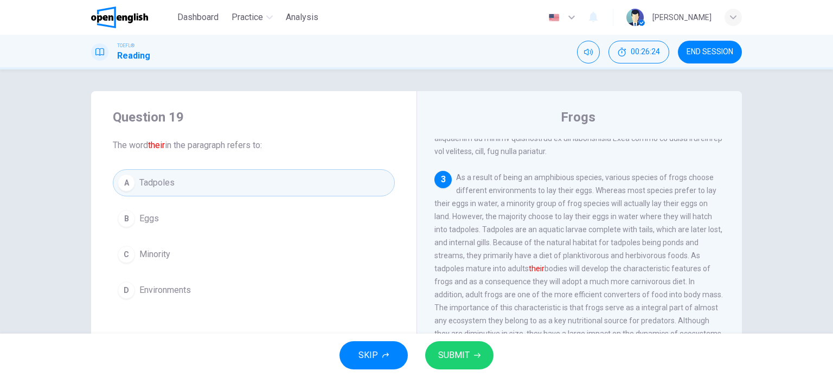
click at [466, 349] on span "SUBMIT" at bounding box center [453, 355] width 31 height 15
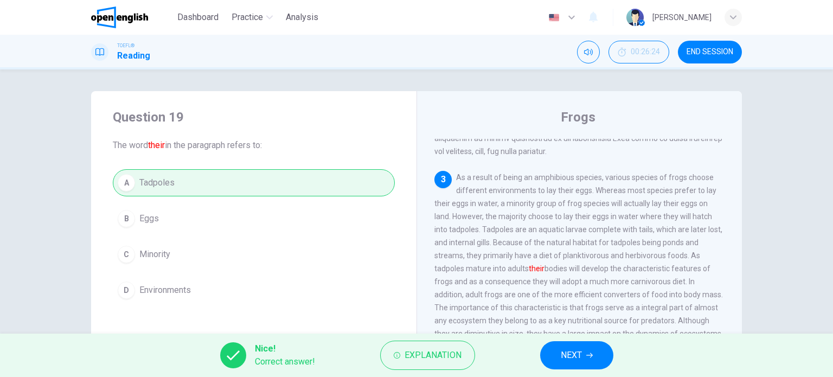
click at [597, 350] on button "NEXT" at bounding box center [576, 355] width 73 height 28
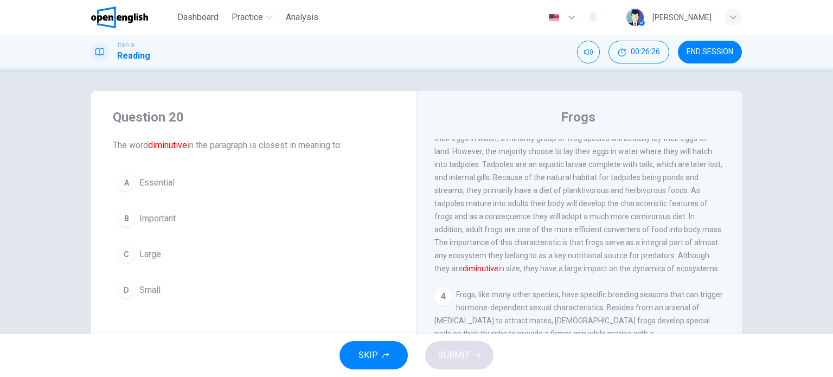
scroll to position [390, 0]
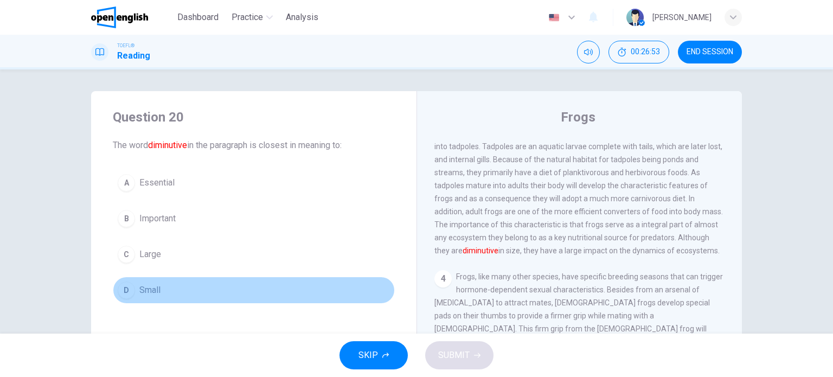
click at [336, 295] on button "D Small" at bounding box center [254, 290] width 282 height 27
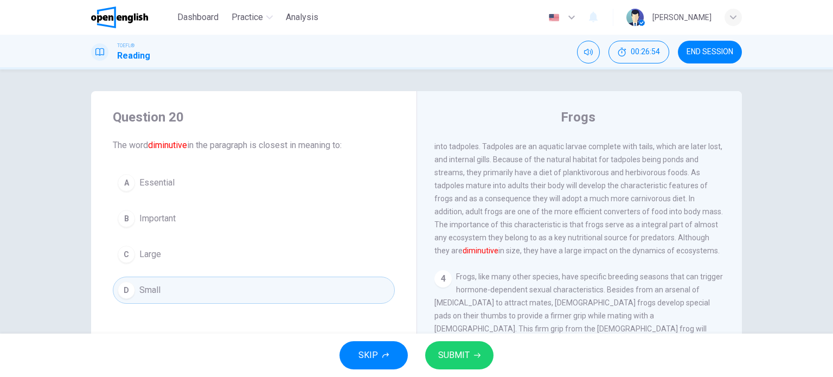
click at [464, 351] on span "SUBMIT" at bounding box center [453, 355] width 31 height 15
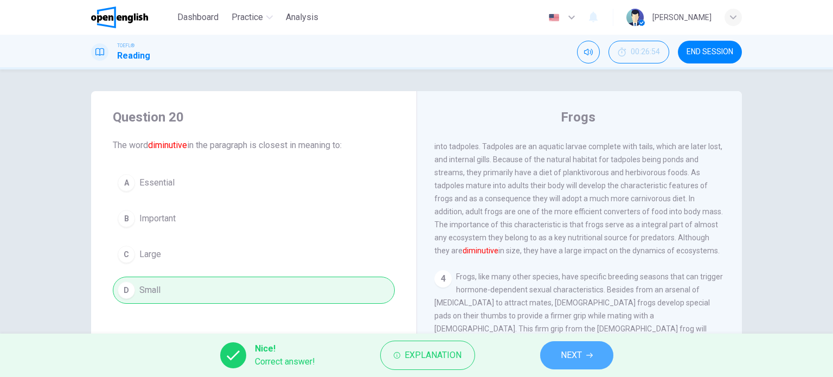
click at [570, 354] on span "NEXT" at bounding box center [571, 355] width 21 height 15
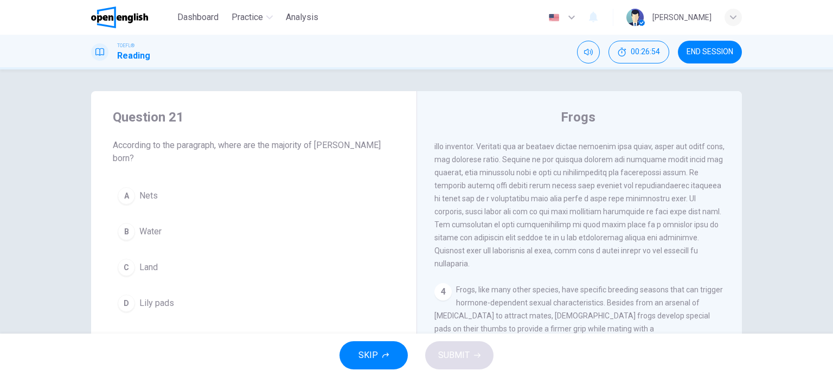
scroll to position [335, 0]
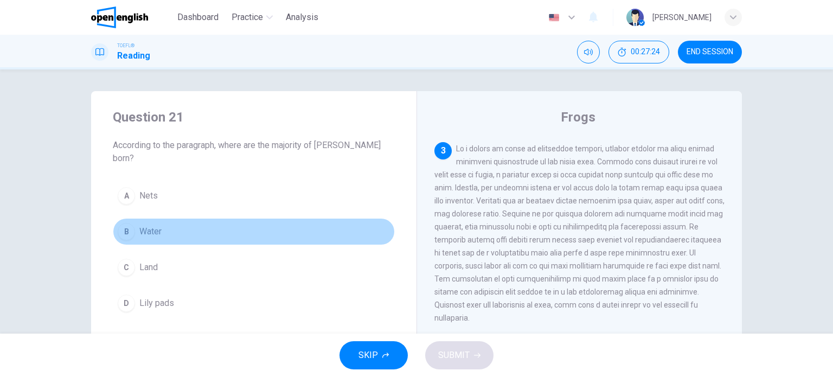
click at [174, 218] on button "B Water" at bounding box center [254, 231] width 282 height 27
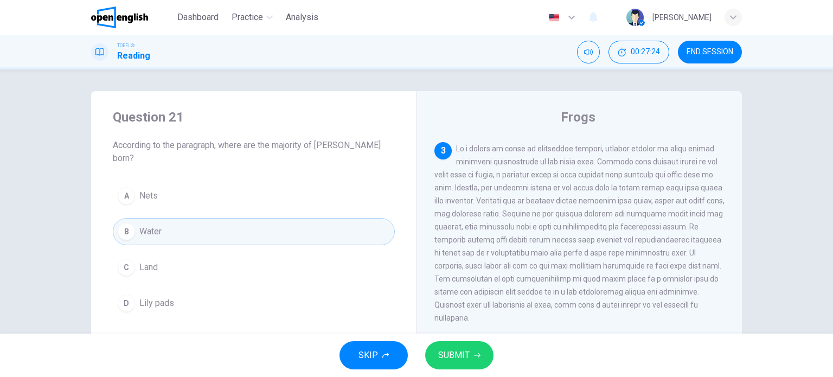
click at [440, 355] on span "SUBMIT" at bounding box center [453, 355] width 31 height 15
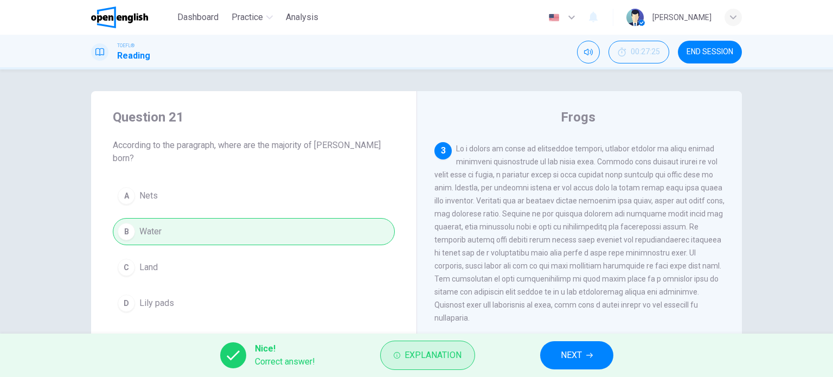
click at [454, 353] on span "Explanation" at bounding box center [433, 355] width 57 height 15
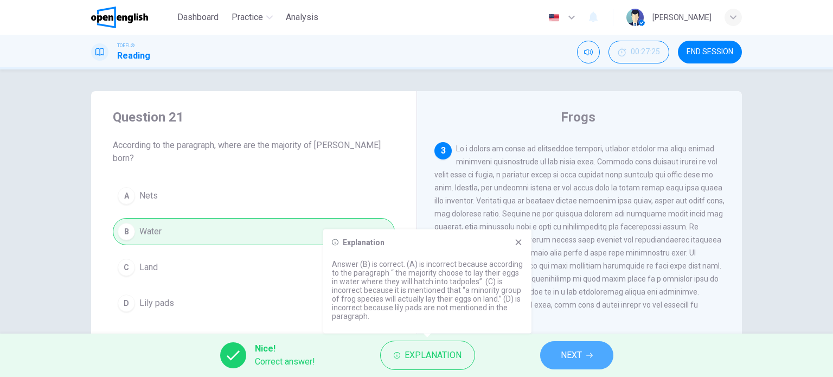
click at [551, 352] on button "NEXT" at bounding box center [576, 355] width 73 height 28
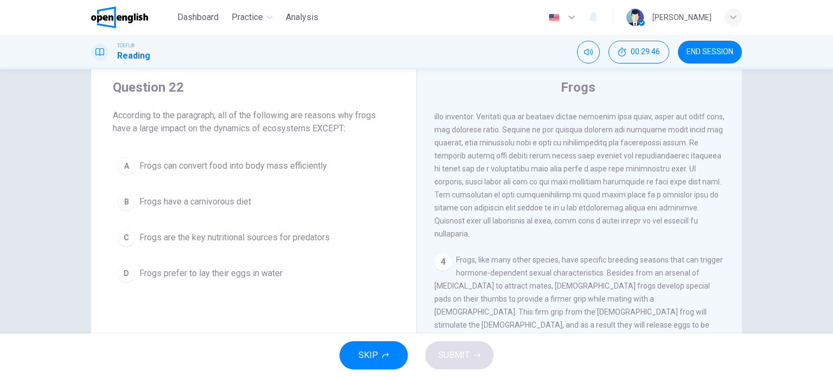
scroll to position [54, 0]
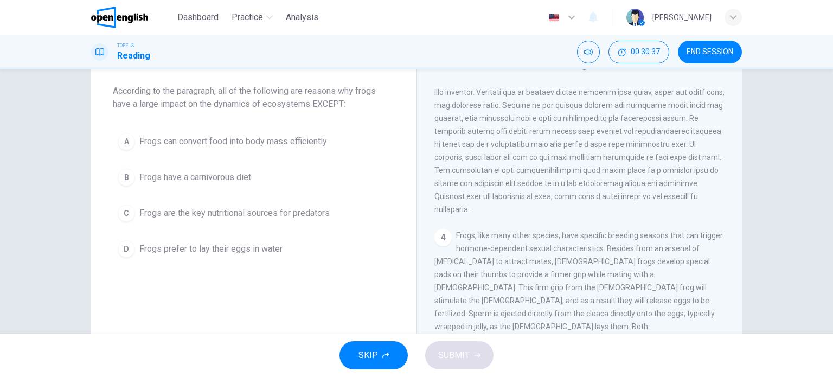
click at [277, 251] on span "Frogs prefer to lay their eggs in water" at bounding box center [210, 249] width 143 height 13
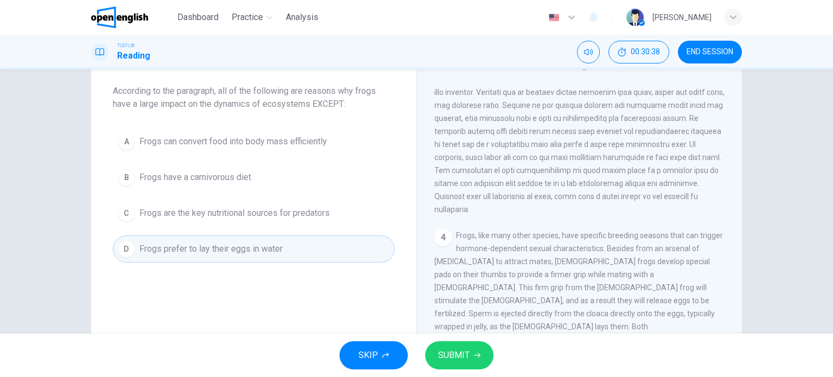
click at [483, 360] on button "SUBMIT" at bounding box center [459, 355] width 68 height 28
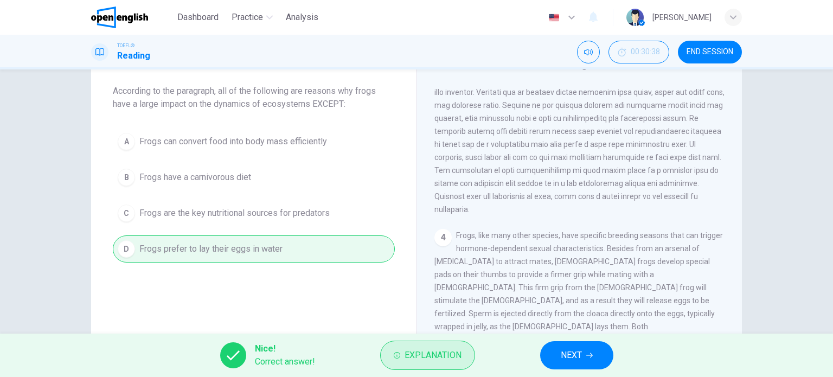
click at [398, 358] on icon "button" at bounding box center [397, 355] width 7 height 7
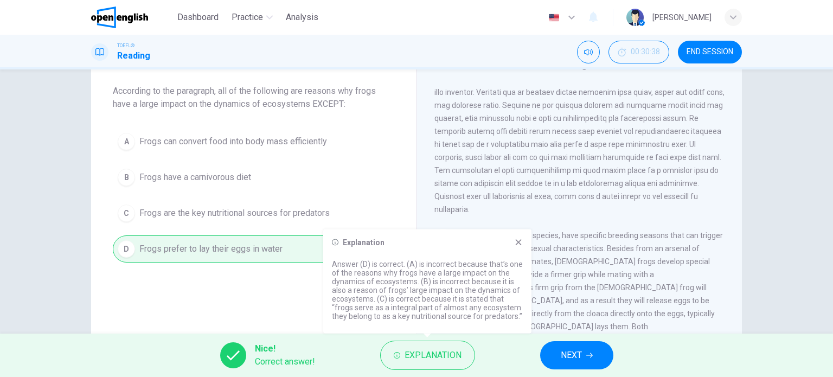
click at [581, 355] on span "NEXT" at bounding box center [571, 355] width 21 height 15
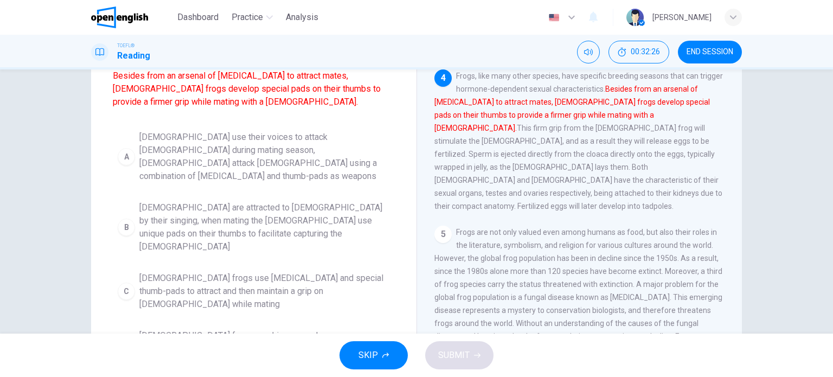
scroll to position [156, 0]
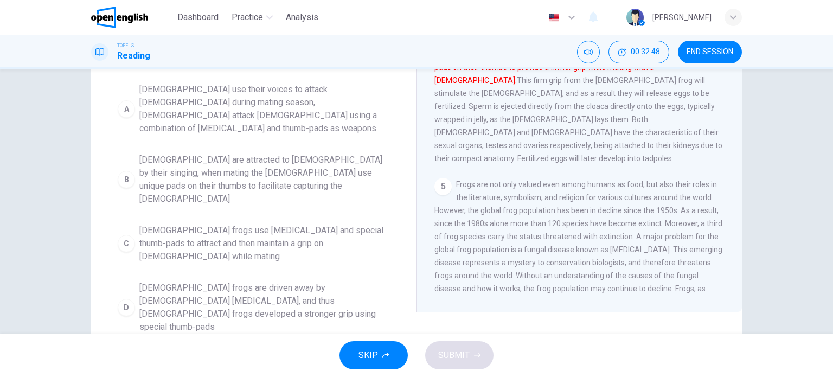
click at [317, 224] on span "[DEMOGRAPHIC_DATA] frogs use [MEDICAL_DATA] and special thumb-pads to attract a…" at bounding box center [264, 243] width 251 height 39
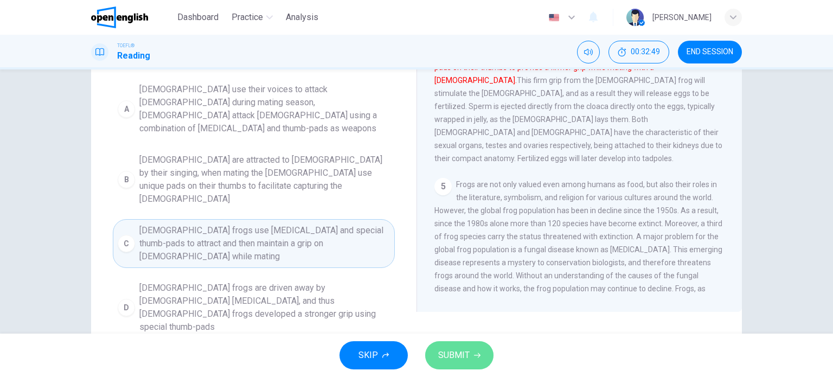
click at [471, 355] on button "SUBMIT" at bounding box center [459, 355] width 68 height 28
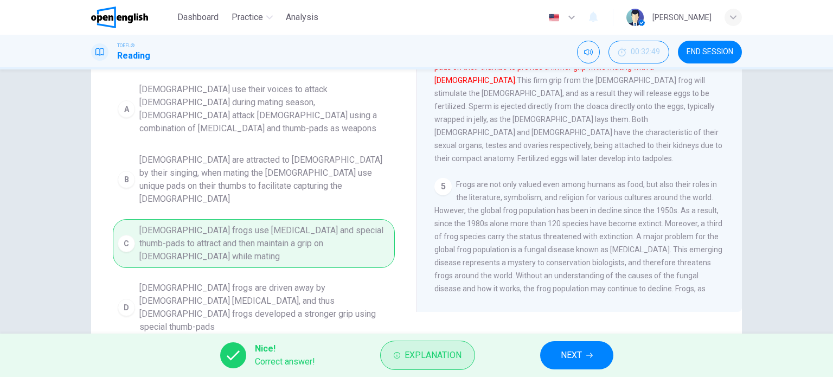
click at [458, 358] on span "Explanation" at bounding box center [433, 355] width 57 height 15
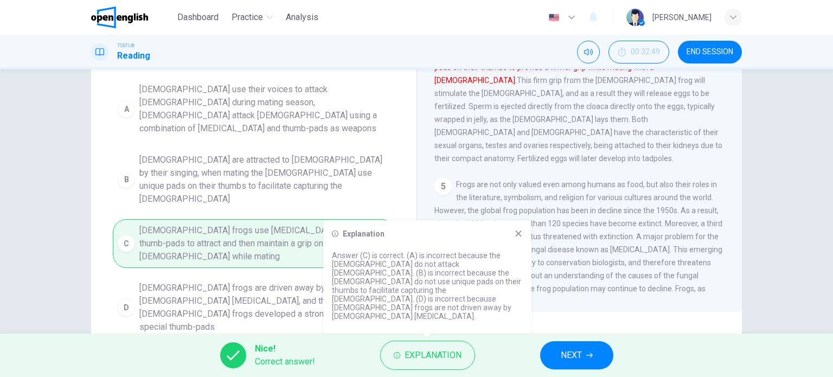
click at [589, 356] on icon "button" at bounding box center [589, 355] width 7 height 7
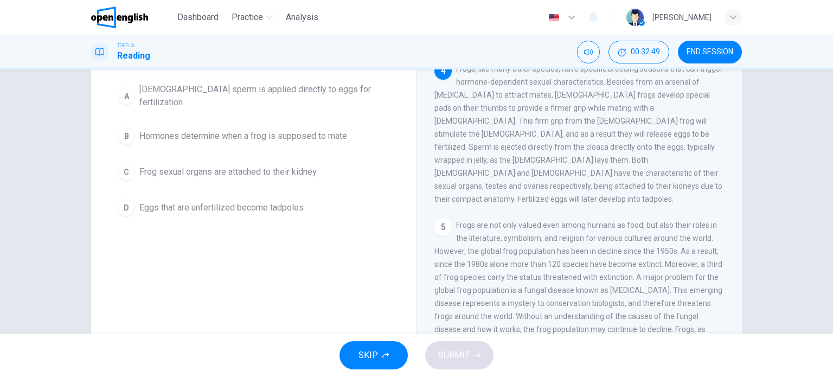
scroll to position [0, 0]
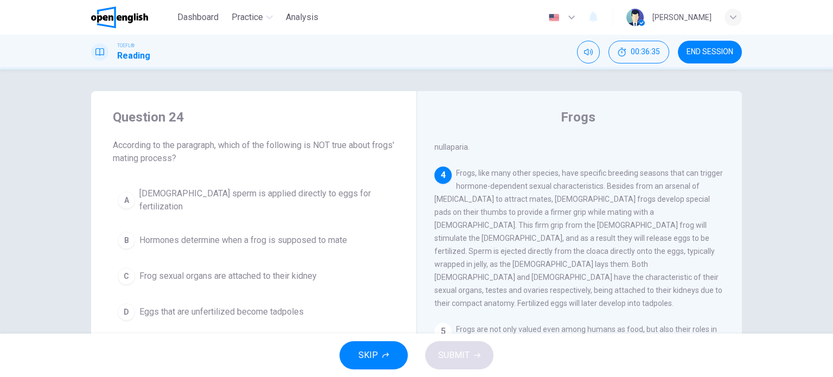
click at [254, 305] on span "Eggs that are unfertilized become tadpoles" at bounding box center [221, 311] width 164 height 13
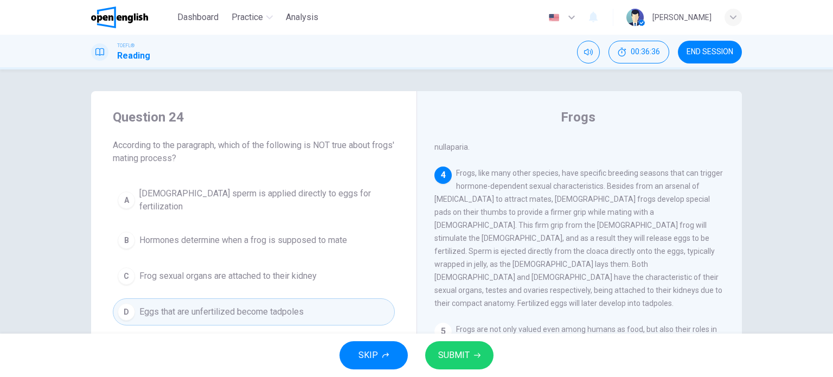
click at [456, 356] on span "SUBMIT" at bounding box center [453, 355] width 31 height 15
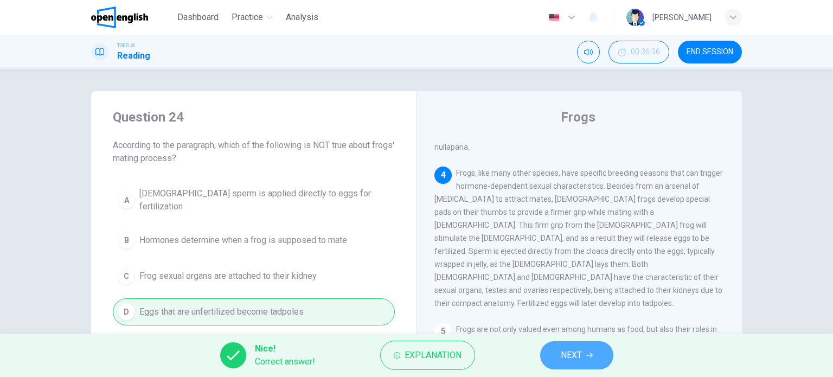
click at [582, 356] on button "NEXT" at bounding box center [576, 355] width 73 height 28
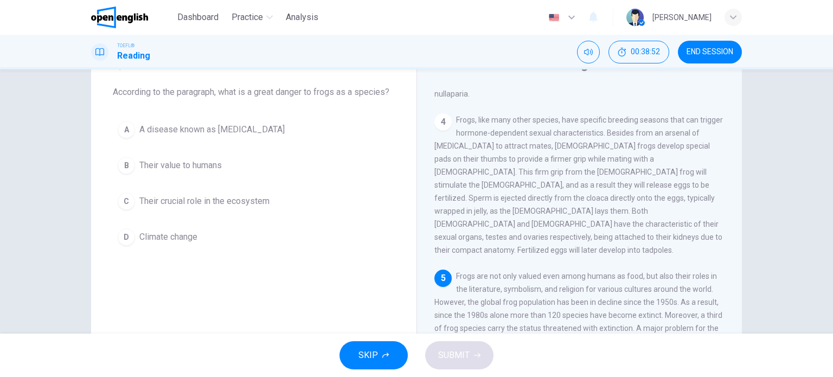
scroll to position [48, 0]
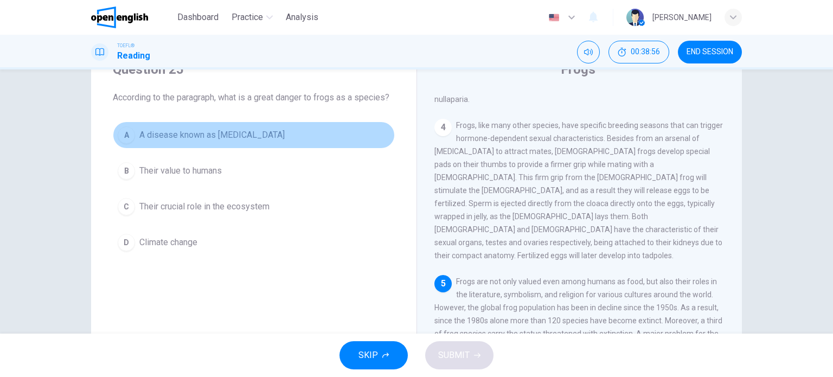
click at [276, 136] on span "A disease known as [MEDICAL_DATA]" at bounding box center [211, 135] width 145 height 13
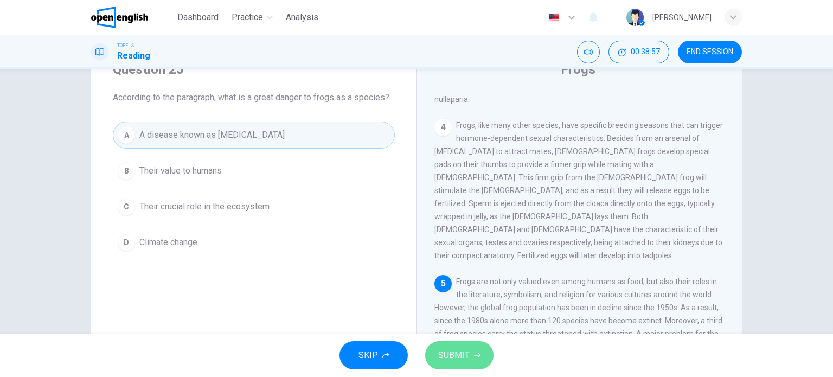
click at [454, 359] on span "SUBMIT" at bounding box center [453, 355] width 31 height 15
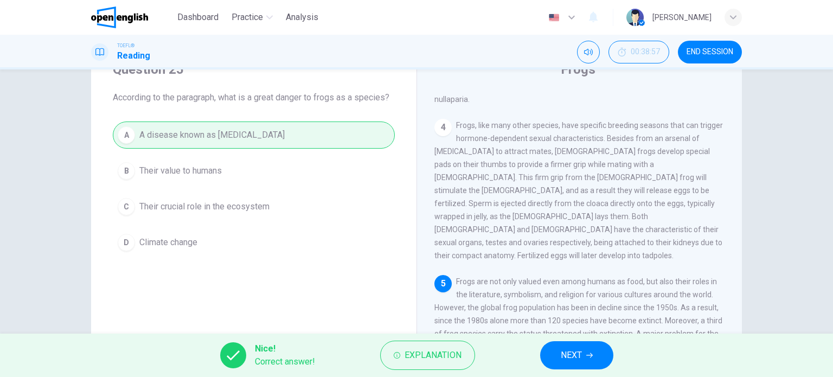
click at [585, 346] on button "NEXT" at bounding box center [576, 355] width 73 height 28
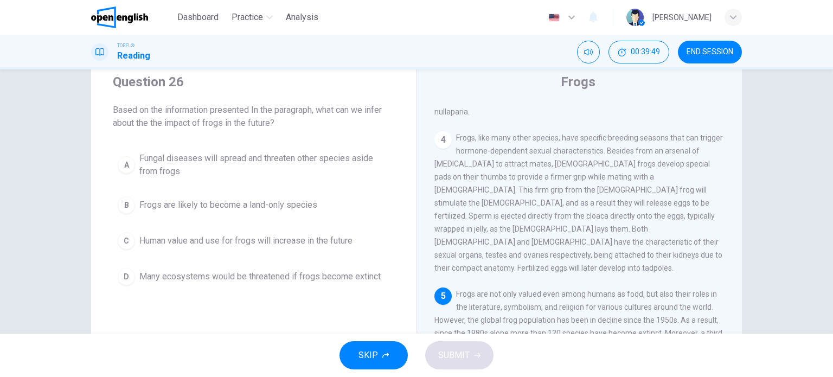
scroll to position [54, 0]
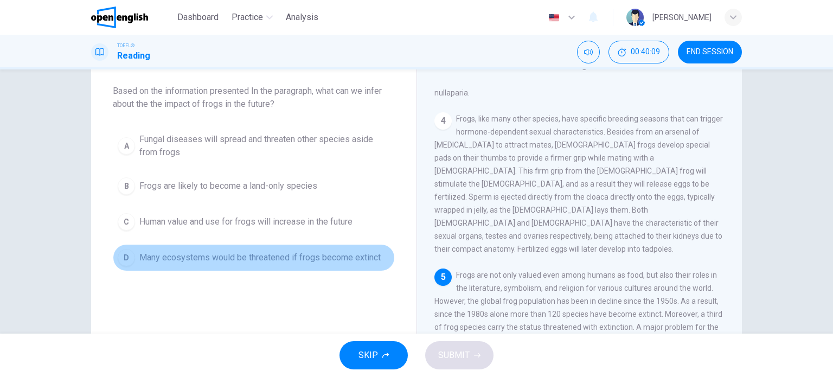
click at [335, 258] on span "Many ecosystems would be threatened if frogs become extinct" at bounding box center [259, 257] width 241 height 13
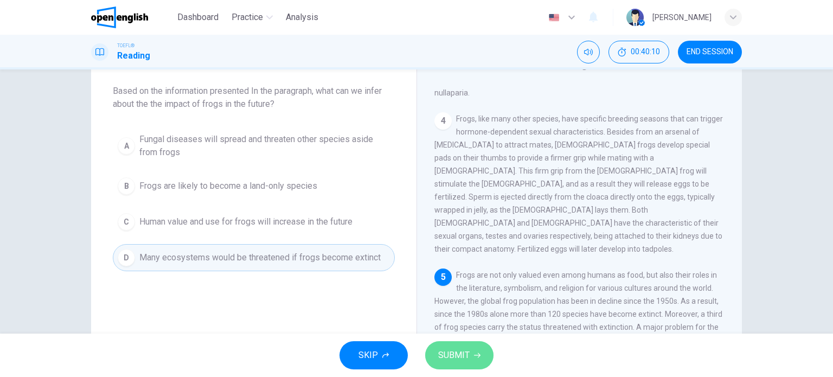
click at [482, 355] on button "SUBMIT" at bounding box center [459, 355] width 68 height 28
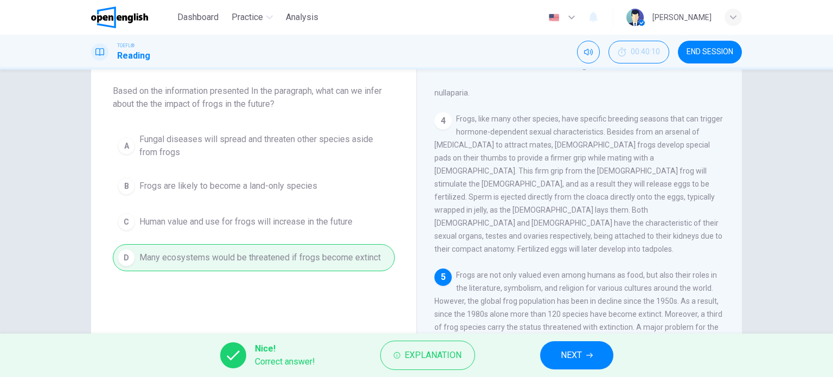
click at [554, 351] on button "NEXT" at bounding box center [576, 355] width 73 height 28
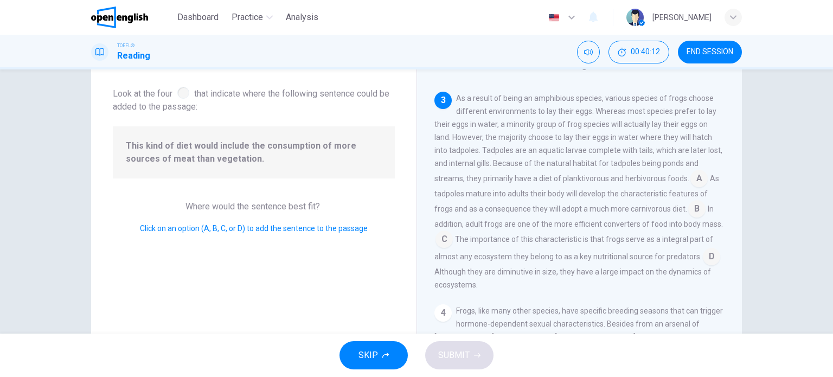
scroll to position [0, 0]
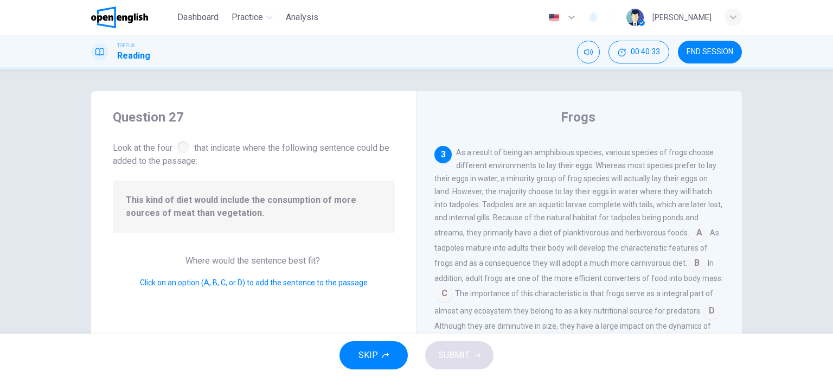
click at [691, 259] on input at bounding box center [696, 264] width 17 height 17
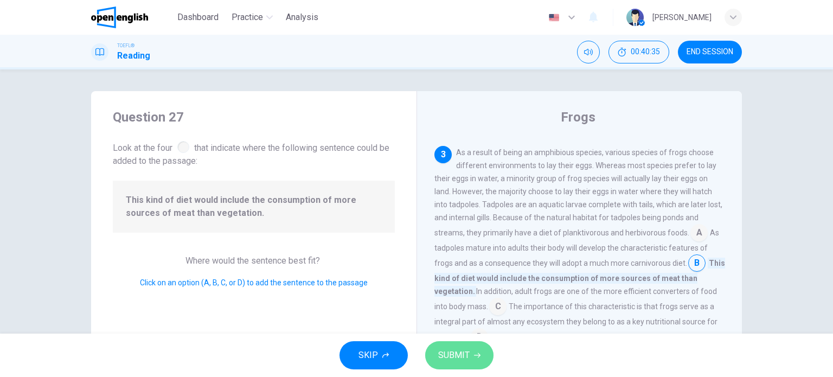
click at [456, 353] on span "SUBMIT" at bounding box center [453, 355] width 31 height 15
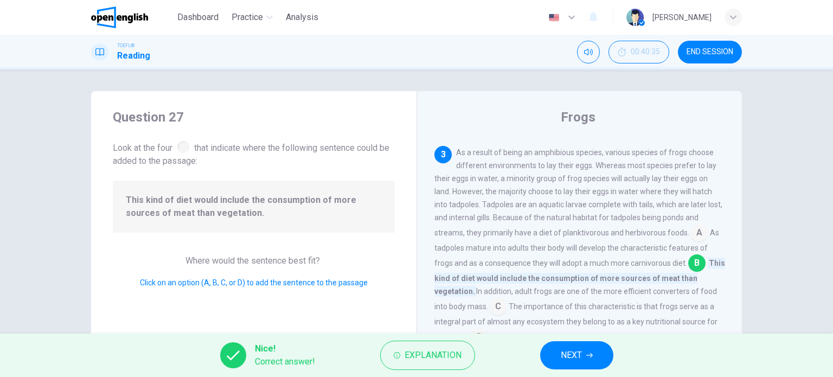
click at [563, 353] on span "NEXT" at bounding box center [571, 355] width 21 height 15
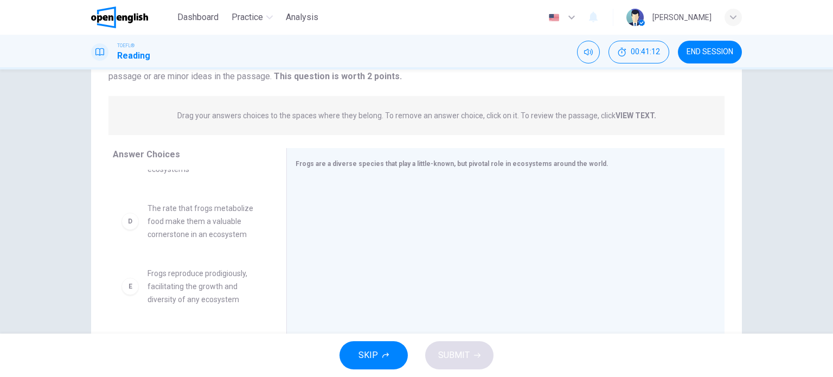
scroll to position [174, 0]
click at [199, 218] on span "The rate that frogs metabolize food make them a valuable cornerstone in an ecos…" at bounding box center [204, 219] width 113 height 39
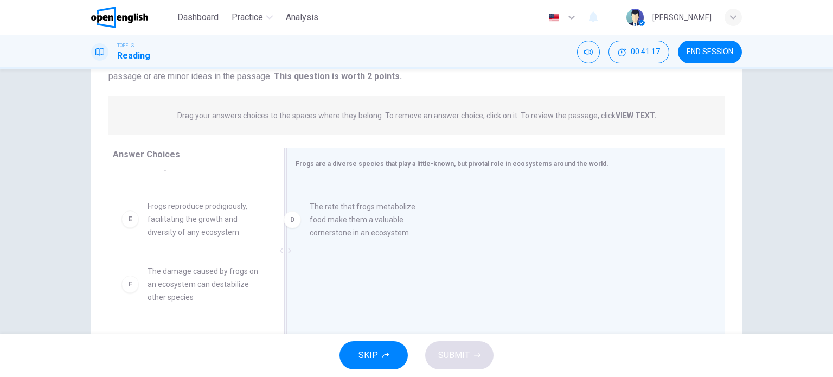
drag, startPoint x: 198, startPoint y: 224, endPoint x: 378, endPoint y: 224, distance: 179.6
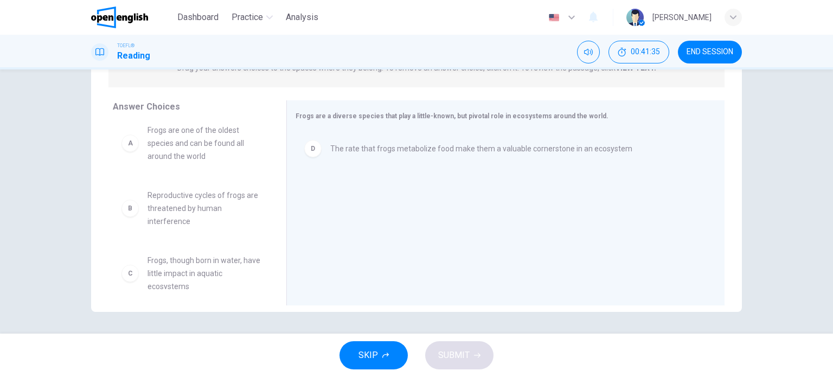
scroll to position [0, 0]
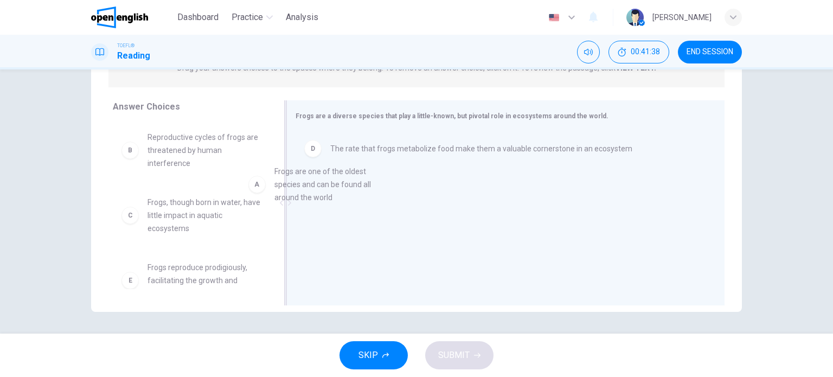
drag, startPoint x: 196, startPoint y: 151, endPoint x: 351, endPoint y: 185, distance: 158.8
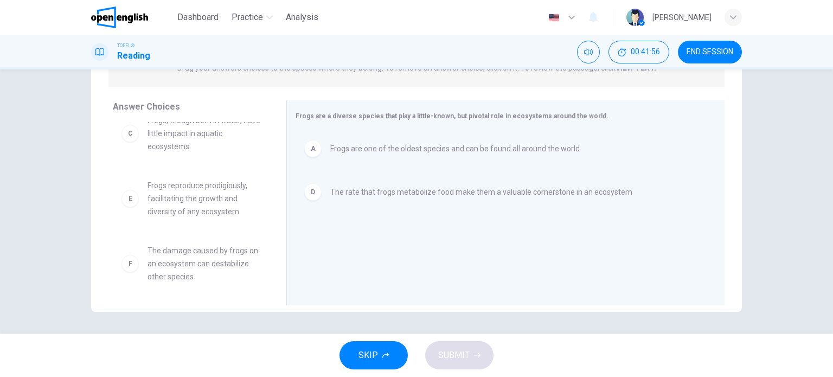
scroll to position [85, 0]
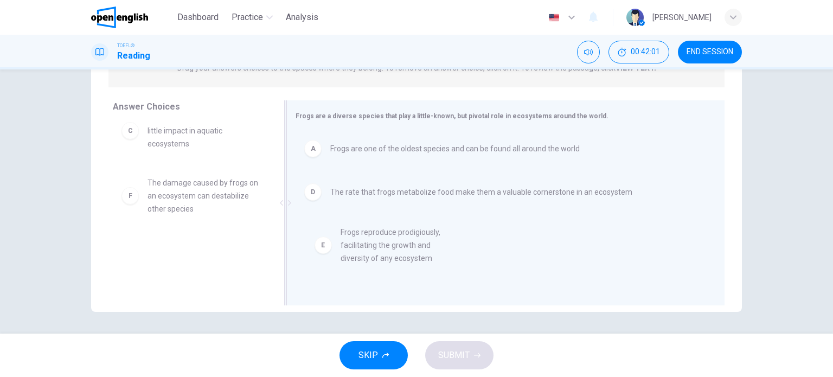
drag, startPoint x: 193, startPoint y: 203, endPoint x: 393, endPoint y: 254, distance: 206.5
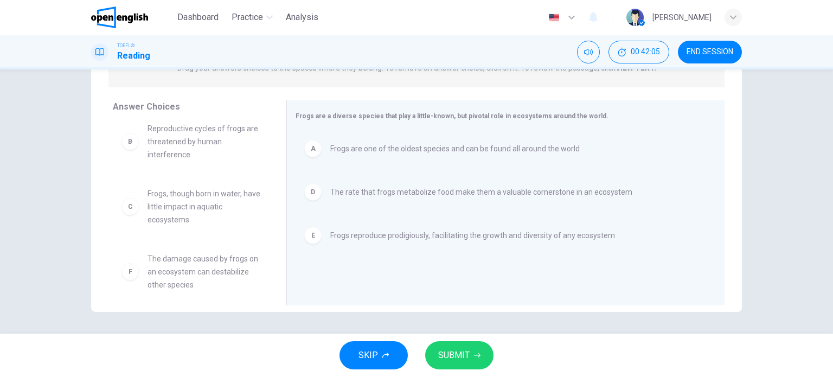
scroll to position [0, 0]
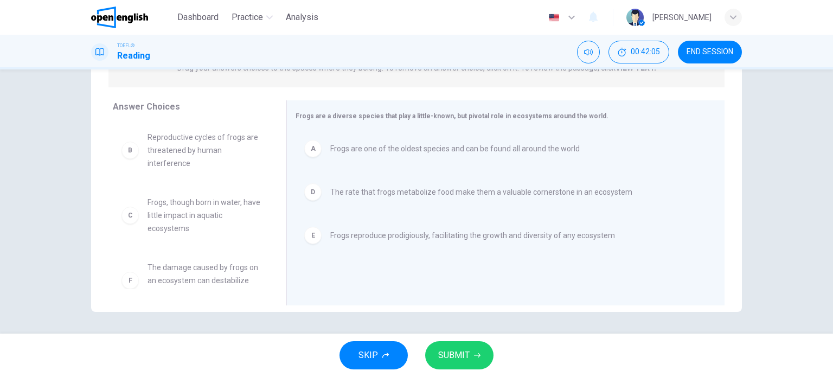
click at [460, 358] on span "SUBMIT" at bounding box center [453, 355] width 31 height 15
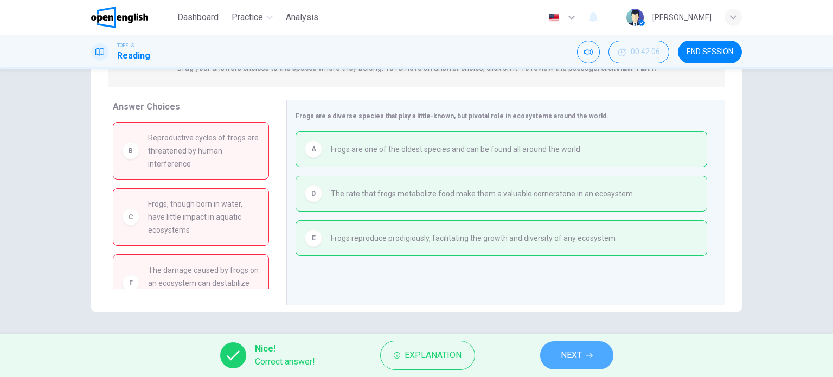
click at [586, 357] on button "NEXT" at bounding box center [576, 355] width 73 height 28
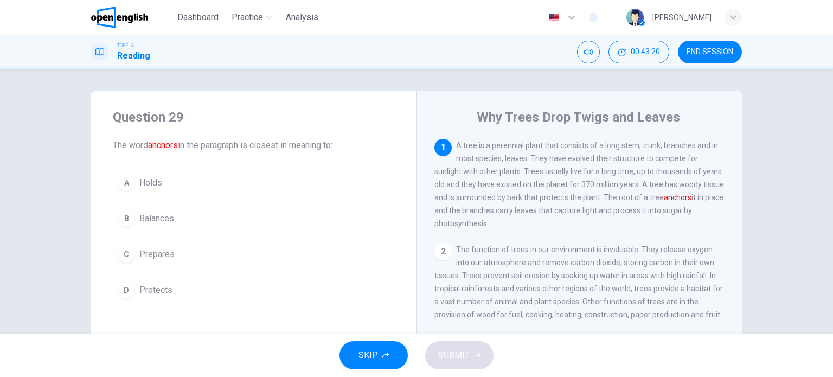
click at [171, 182] on button "A Holds" at bounding box center [254, 182] width 282 height 27
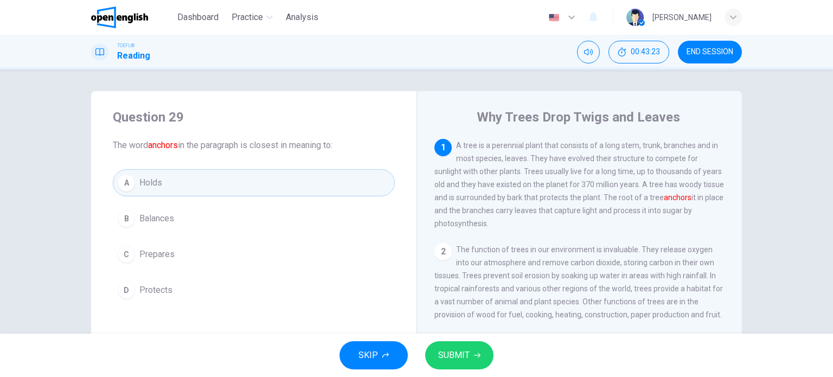
click at [463, 358] on span "SUBMIT" at bounding box center [453, 355] width 31 height 15
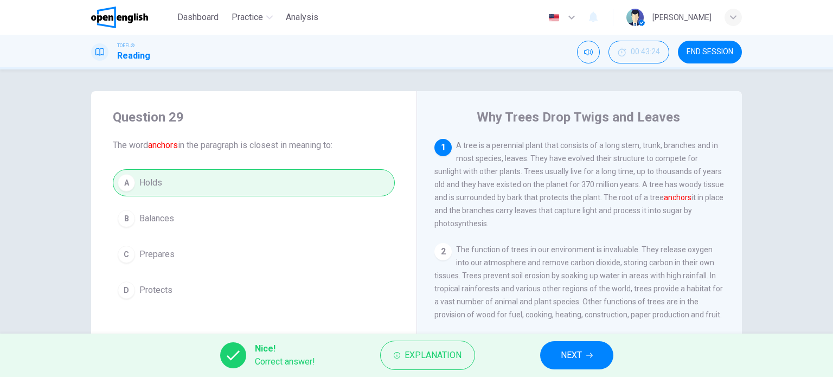
click at [573, 359] on span "NEXT" at bounding box center [571, 355] width 21 height 15
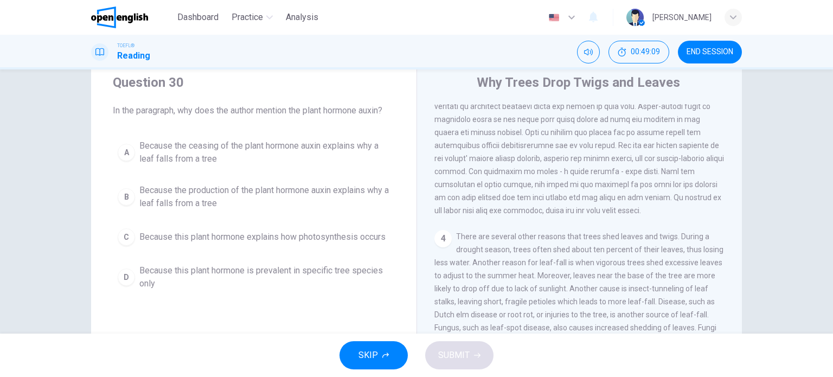
scroll to position [54, 0]
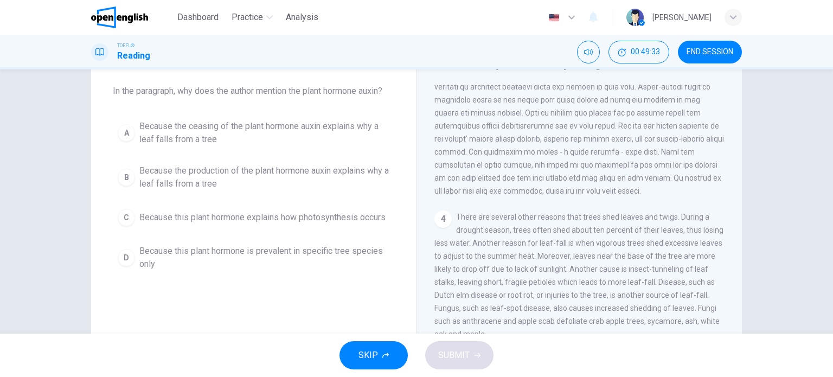
click at [263, 132] on span "Because the ceasing of the plant hormone auxin explains why a leaf falls from a…" at bounding box center [264, 133] width 251 height 26
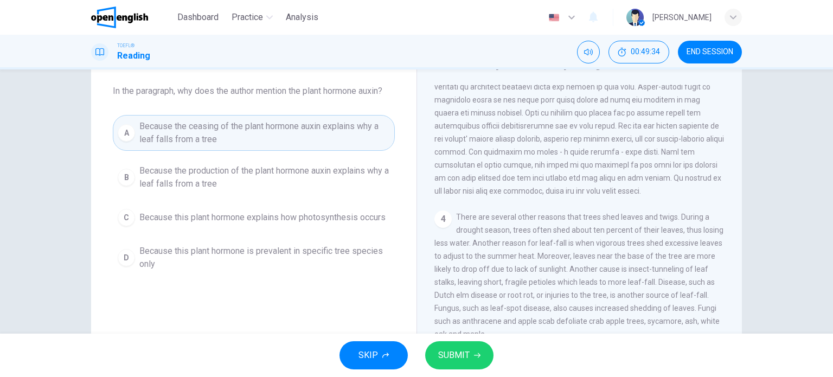
click at [484, 358] on button "SUBMIT" at bounding box center [459, 355] width 68 height 28
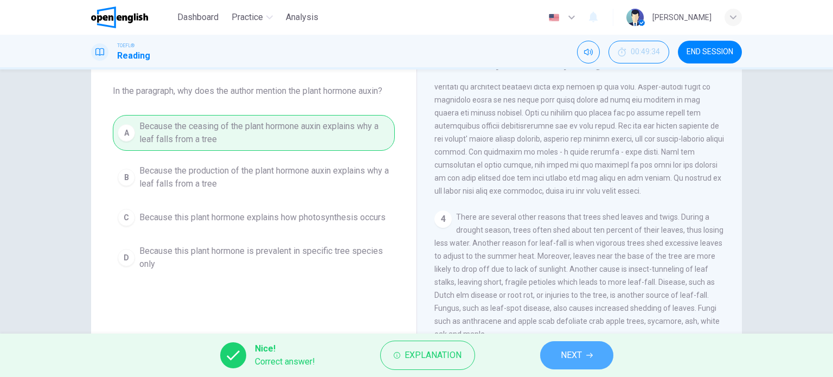
click at [578, 358] on span "NEXT" at bounding box center [571, 355] width 21 height 15
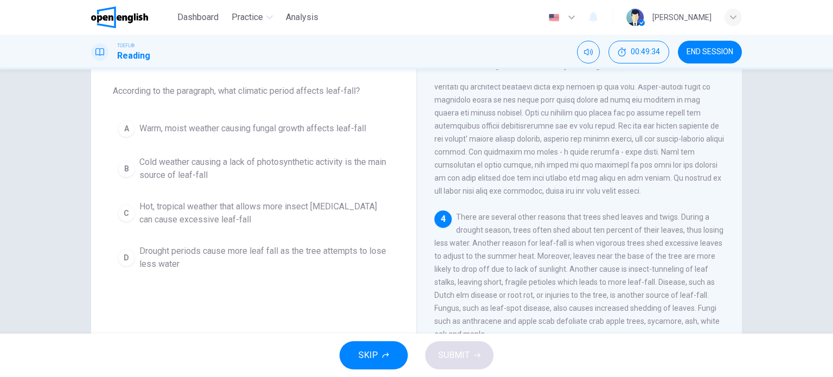
scroll to position [320, 0]
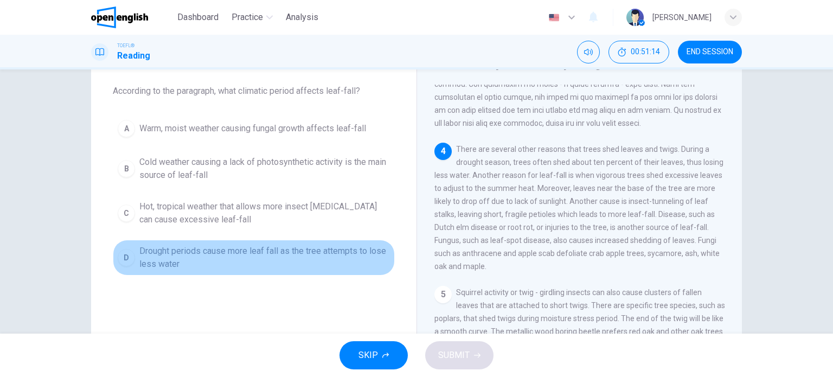
click at [202, 256] on span "Drought periods cause more leaf fall as the tree attempts to lose less water" at bounding box center [264, 258] width 251 height 26
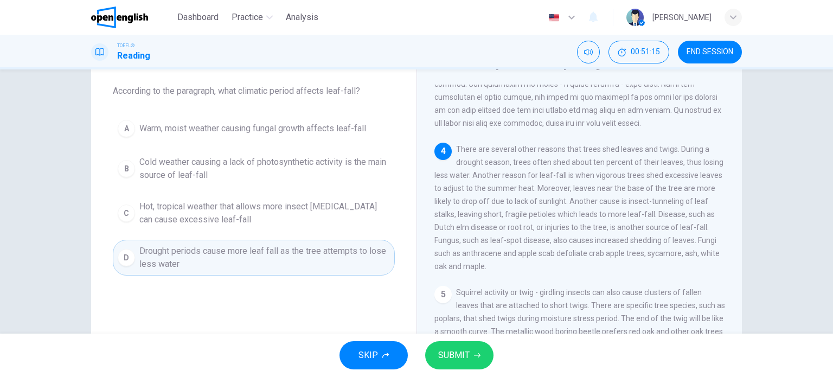
click at [456, 354] on span "SUBMIT" at bounding box center [453, 355] width 31 height 15
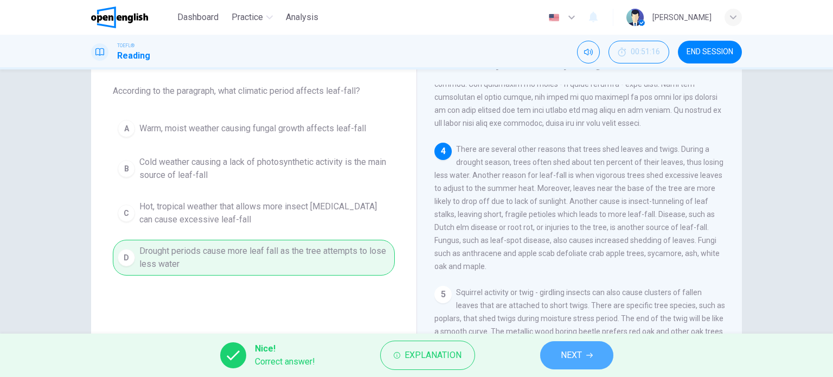
click at [596, 355] on button "NEXT" at bounding box center [576, 355] width 73 height 28
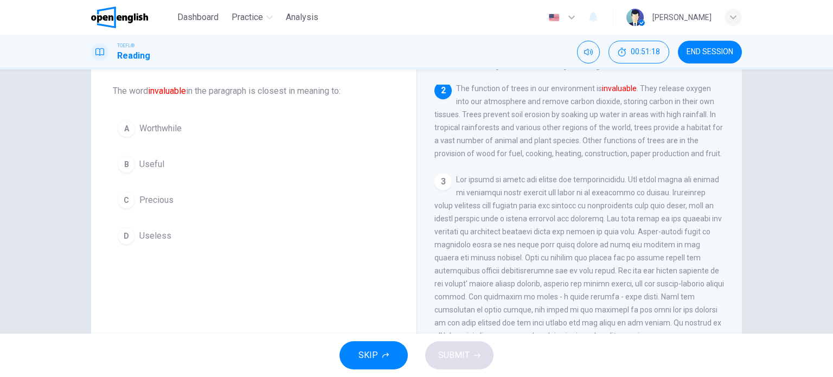
scroll to position [53, 0]
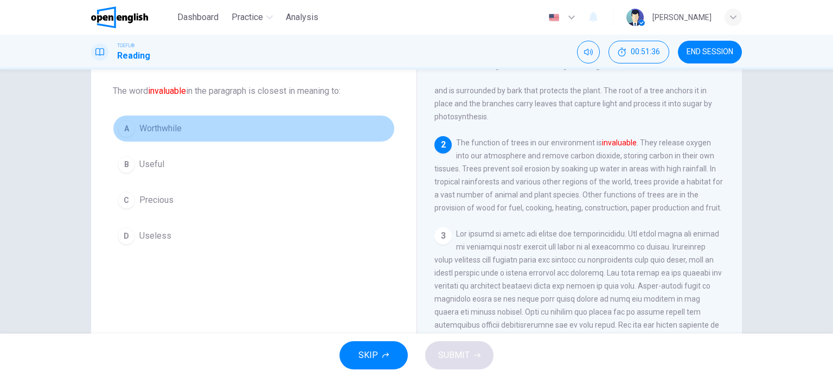
click at [178, 130] on span "Worthwhile" at bounding box center [160, 128] width 42 height 13
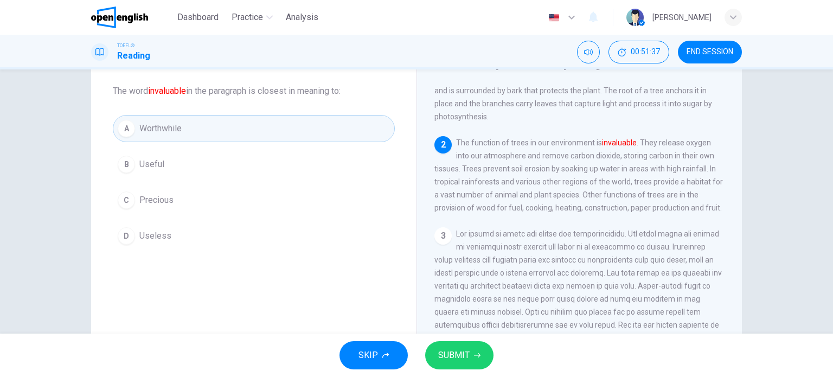
click at [471, 355] on button "SUBMIT" at bounding box center [459, 355] width 68 height 28
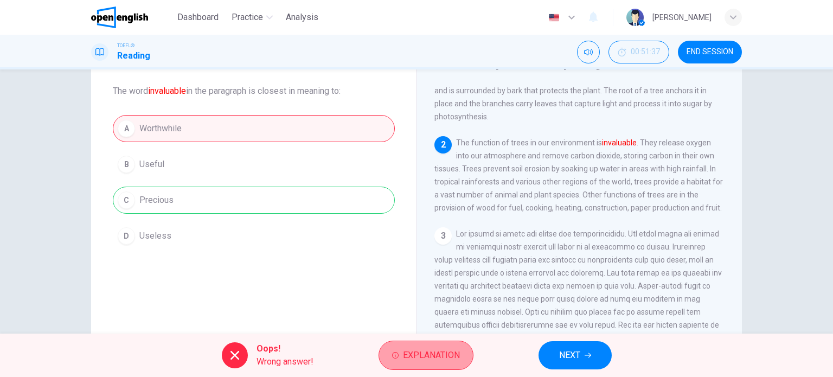
click at [417, 350] on span "Explanation" at bounding box center [431, 355] width 57 height 15
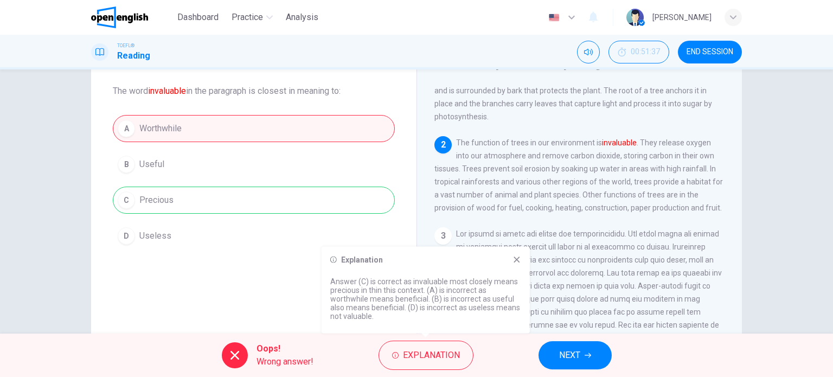
click at [560, 357] on span "NEXT" at bounding box center [569, 355] width 21 height 15
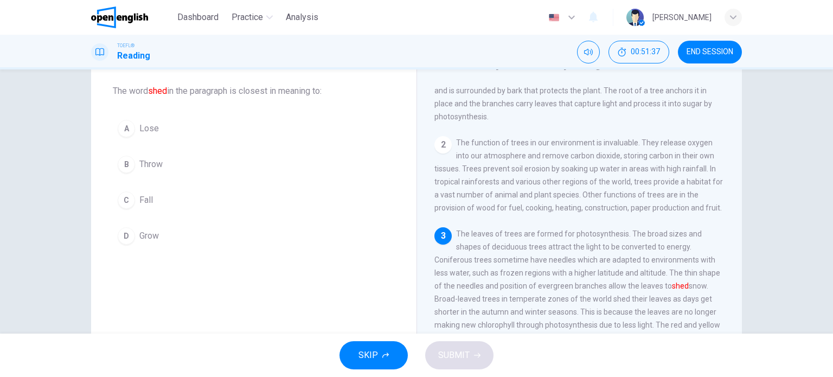
scroll to position [172, 0]
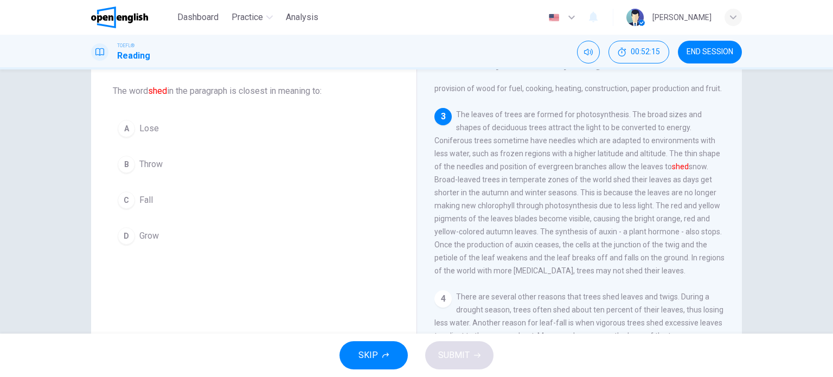
click at [160, 202] on button "C Fall" at bounding box center [254, 200] width 282 height 27
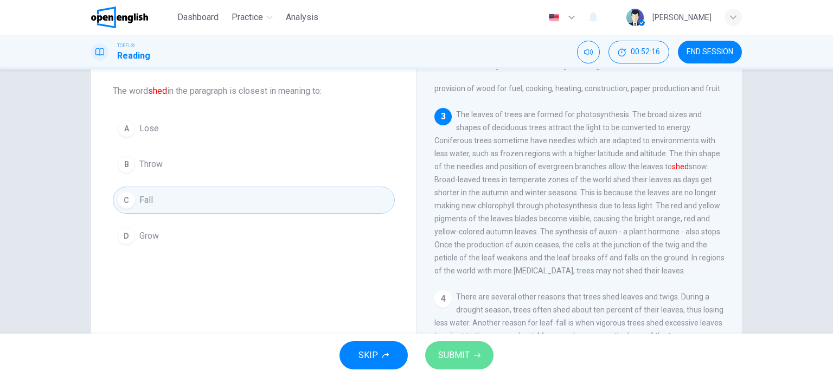
click at [442, 353] on span "SUBMIT" at bounding box center [453, 355] width 31 height 15
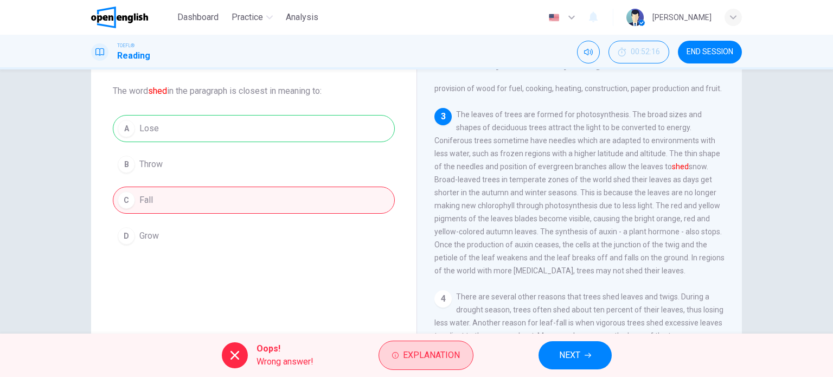
click at [430, 354] on span "Explanation" at bounding box center [431, 355] width 57 height 15
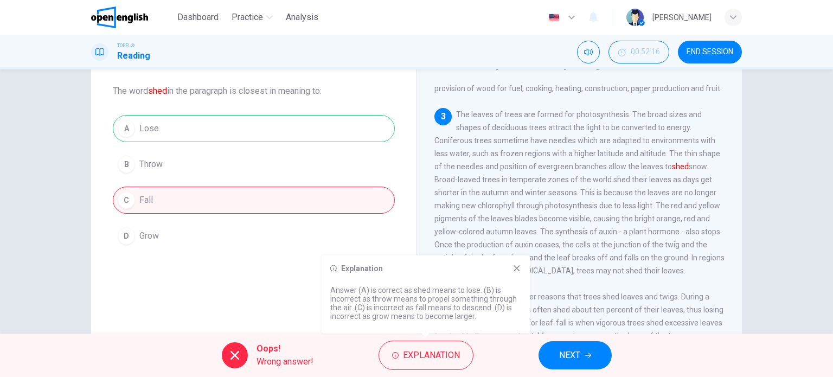
click at [581, 358] on span "NEXT" at bounding box center [569, 355] width 21 height 15
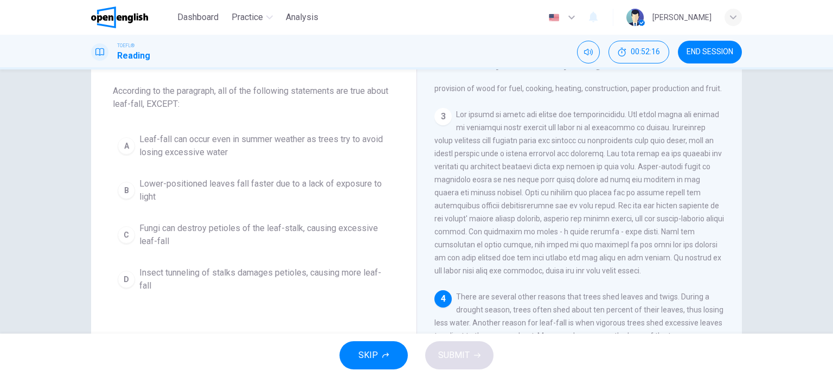
scroll to position [320, 0]
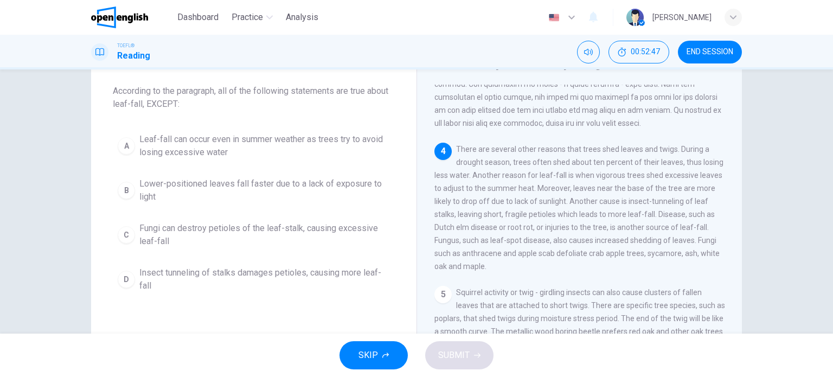
drag, startPoint x: 432, startPoint y: 254, endPoint x: 538, endPoint y: 257, distance: 106.4
click at [538, 257] on span "There are several other reasons that trees shed leaves and twigs. During a drou…" at bounding box center [579, 208] width 289 height 126
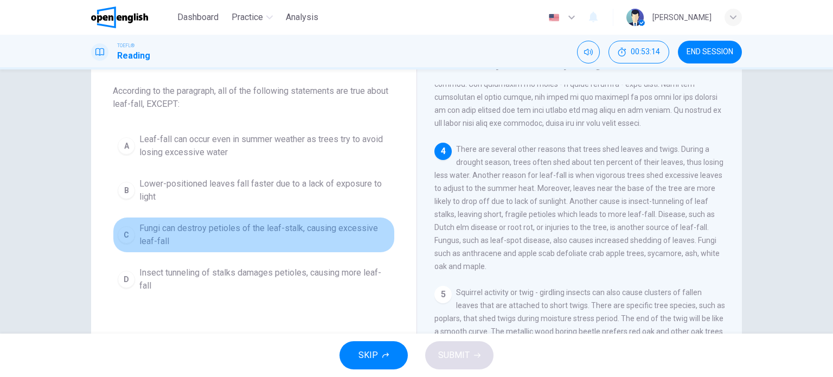
click at [256, 234] on span "Fungi can destroy petioles of the leaf-stalk, causing excessive leaf-fall" at bounding box center [264, 235] width 251 height 26
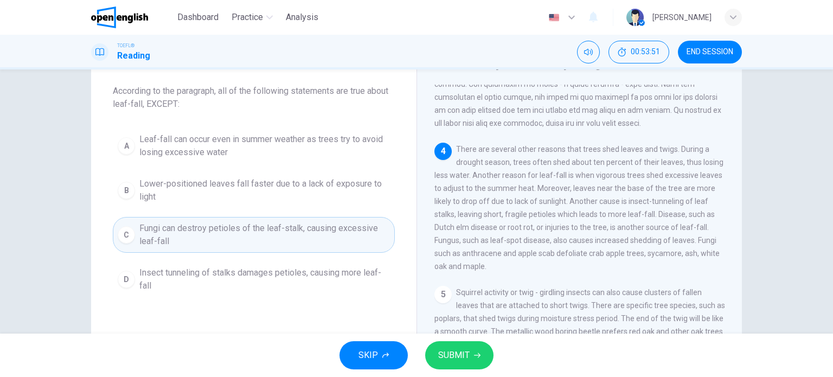
click at [293, 147] on span "Leaf-fall can occur even in summer weather as trees try to avoid losing excessi…" at bounding box center [264, 146] width 251 height 26
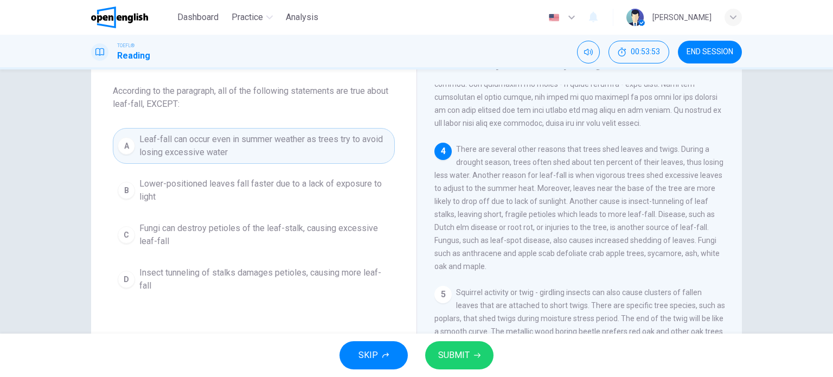
click at [452, 359] on span "SUBMIT" at bounding box center [453, 355] width 31 height 15
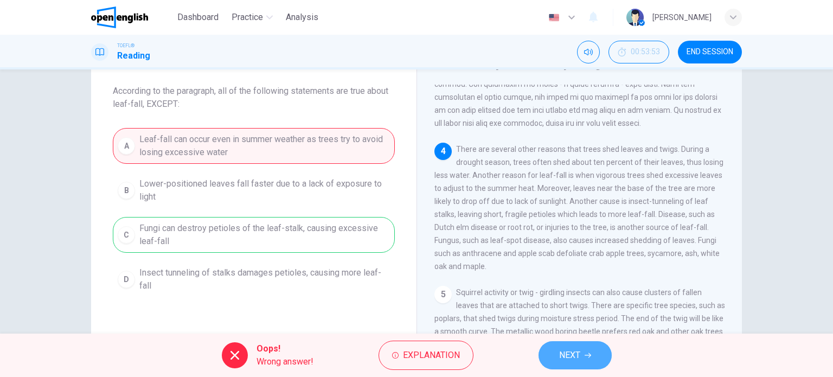
click at [592, 352] on button "NEXT" at bounding box center [575, 355] width 73 height 28
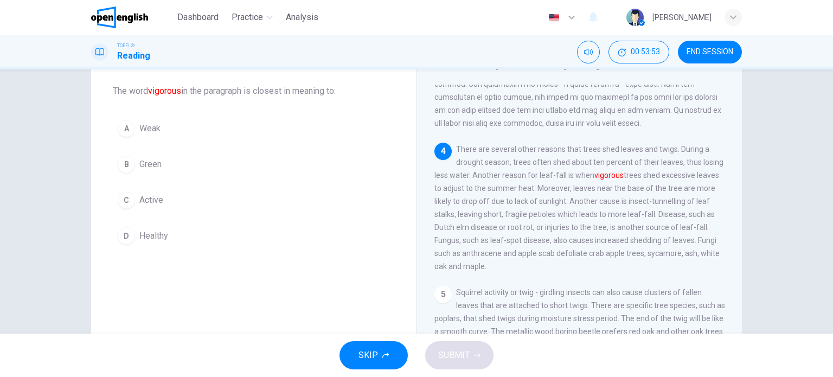
scroll to position [372, 0]
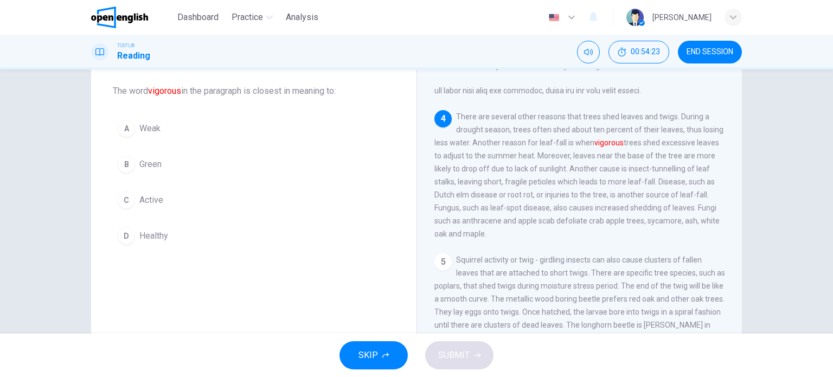
click at [175, 232] on button "D Healthy" at bounding box center [254, 235] width 282 height 27
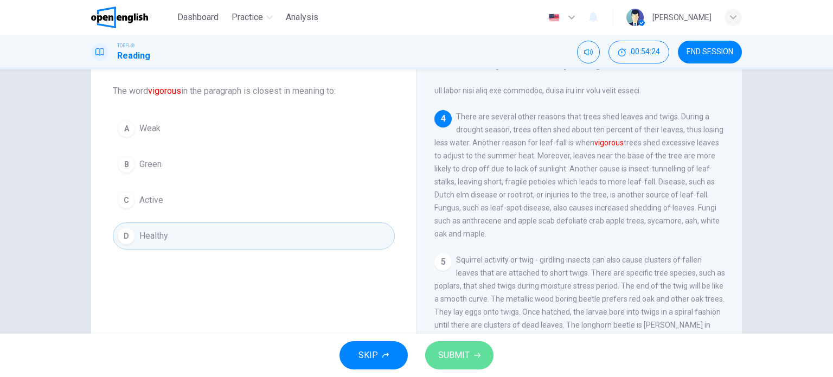
drag, startPoint x: 450, startPoint y: 353, endPoint x: 461, endPoint y: 295, distance: 59.6
click at [449, 353] on span "SUBMIT" at bounding box center [453, 355] width 31 height 15
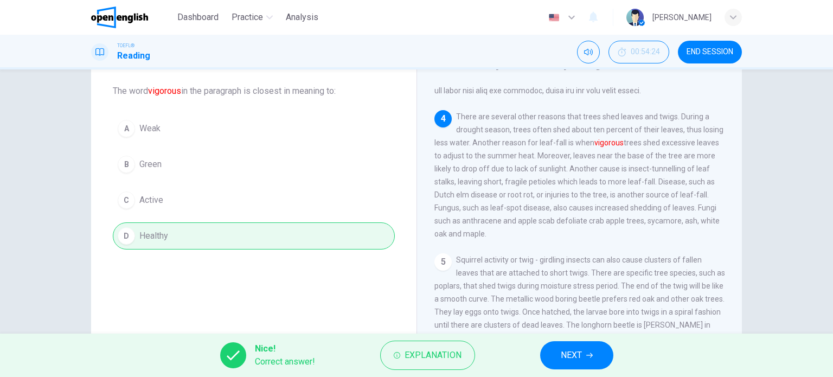
click at [590, 349] on button "NEXT" at bounding box center [576, 355] width 73 height 28
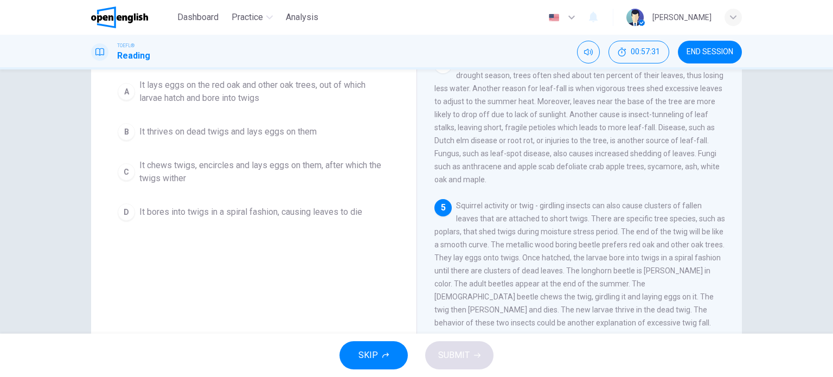
click at [256, 131] on span "It thrives on dead twigs and lays eggs on them" at bounding box center [227, 131] width 177 height 13
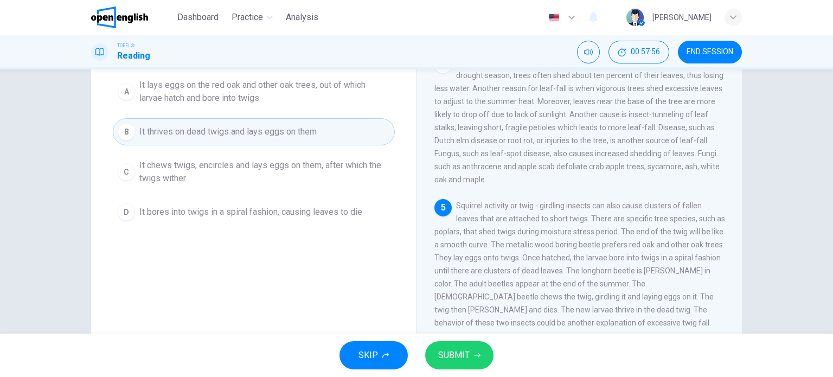
click at [342, 218] on button "D It bores into twigs in a spiral fashion, causing leaves to die" at bounding box center [254, 212] width 282 height 27
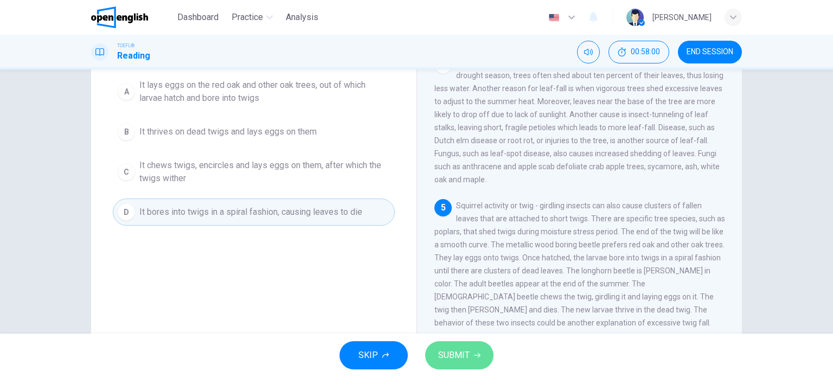
click at [480, 360] on button "SUBMIT" at bounding box center [459, 355] width 68 height 28
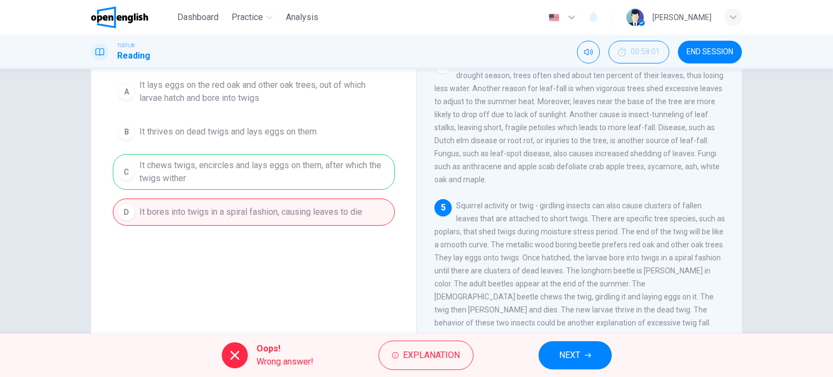
click at [586, 355] on icon "button" at bounding box center [588, 355] width 7 height 5
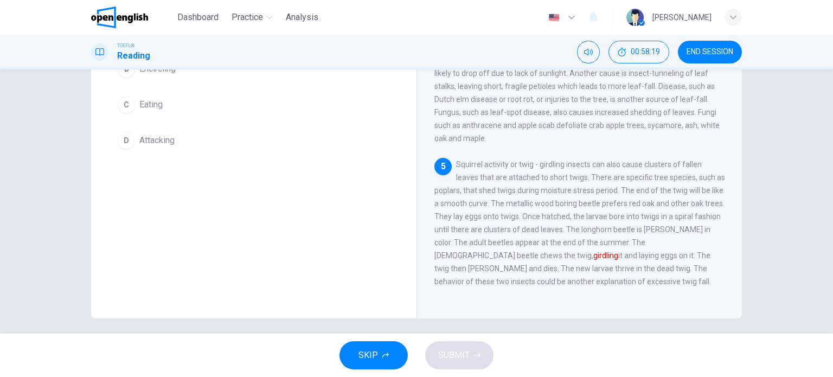
scroll to position [95, 0]
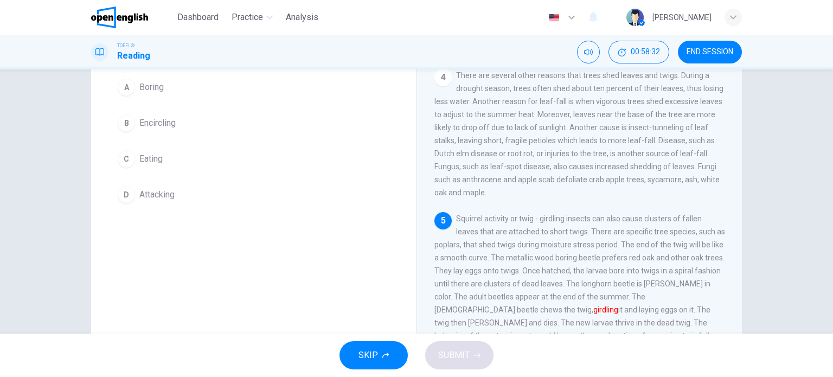
click at [182, 195] on button "D Attacking" at bounding box center [254, 194] width 282 height 27
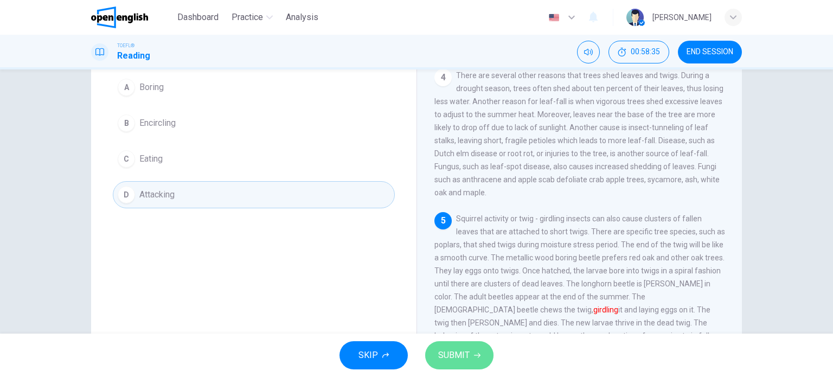
click at [481, 358] on button "SUBMIT" at bounding box center [459, 355] width 68 height 28
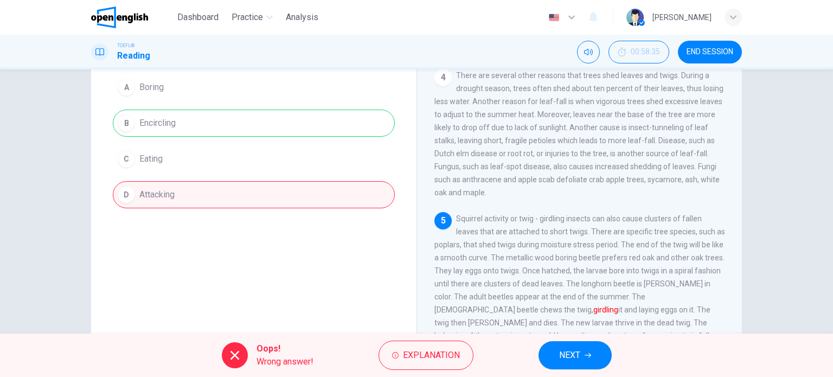
click at [562, 355] on span "NEXT" at bounding box center [569, 355] width 21 height 15
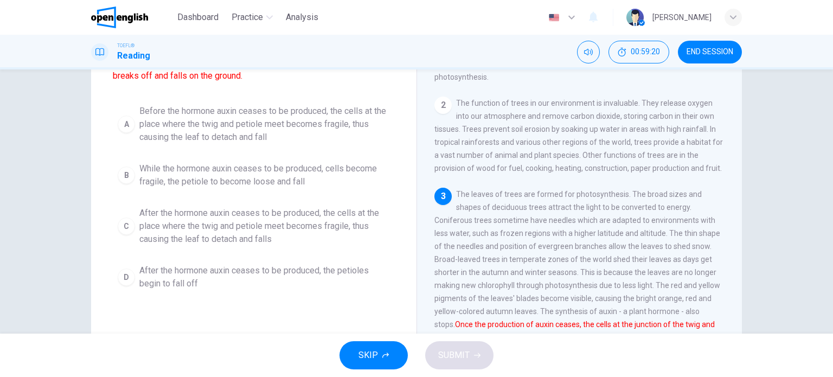
scroll to position [54, 0]
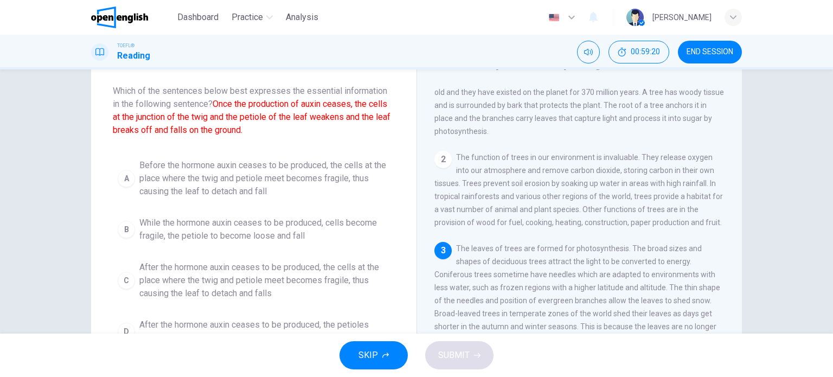
click at [252, 283] on span "After the hormone auxin ceases to be produced, the cells at the place where the…" at bounding box center [264, 280] width 251 height 39
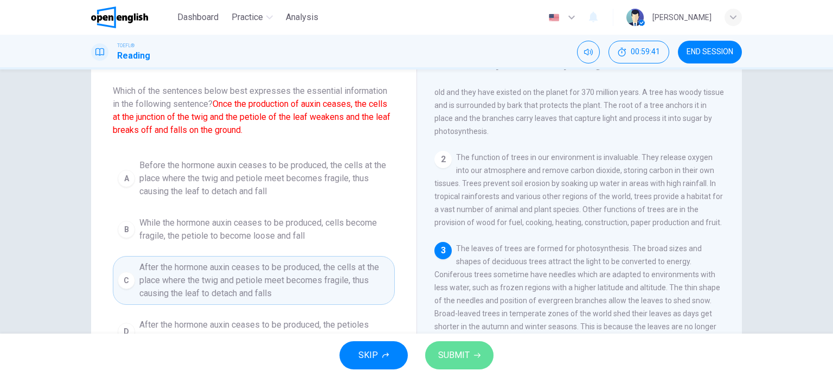
click at [457, 355] on span "SUBMIT" at bounding box center [453, 355] width 31 height 15
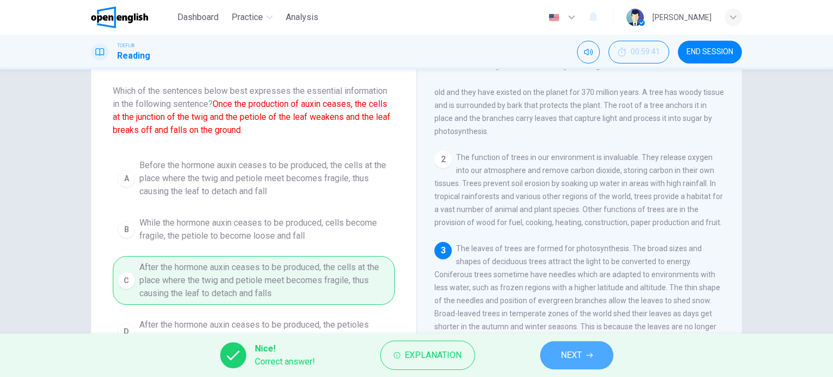
click at [567, 359] on span "NEXT" at bounding box center [571, 355] width 21 height 15
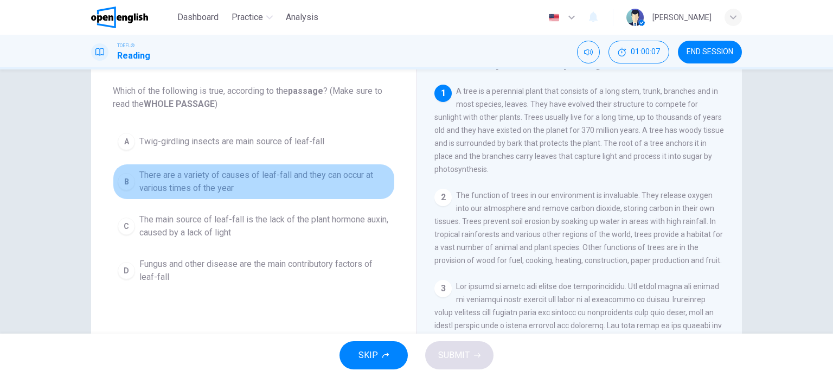
click at [315, 181] on span "There are a variety of causes of leaf-fall and they can occur at various times …" at bounding box center [264, 182] width 251 height 26
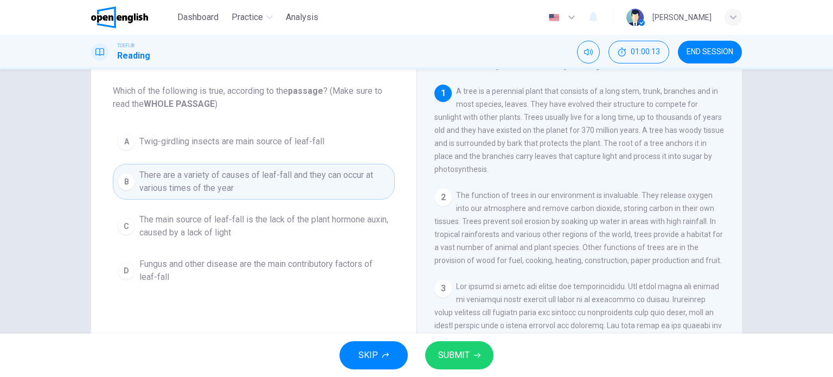
click at [466, 360] on span "SUBMIT" at bounding box center [453, 355] width 31 height 15
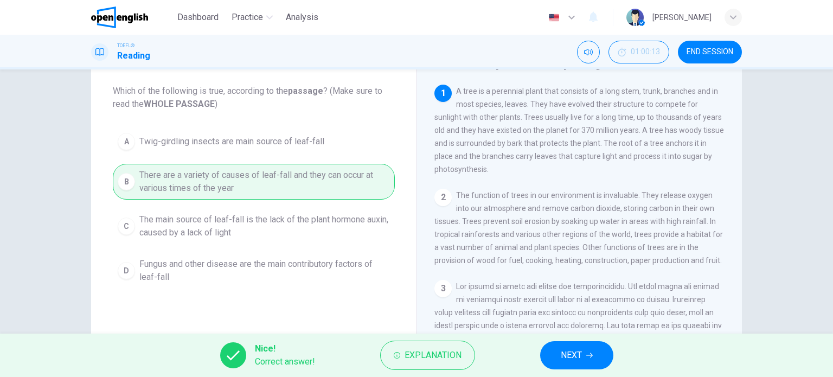
click at [591, 360] on button "NEXT" at bounding box center [576, 355] width 73 height 28
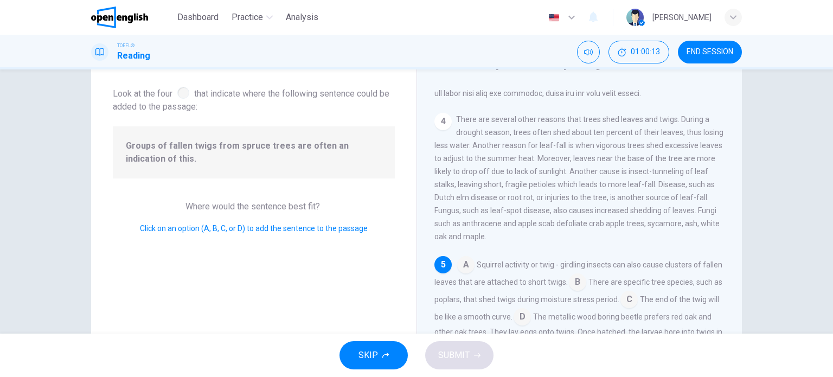
scroll to position [385, 0]
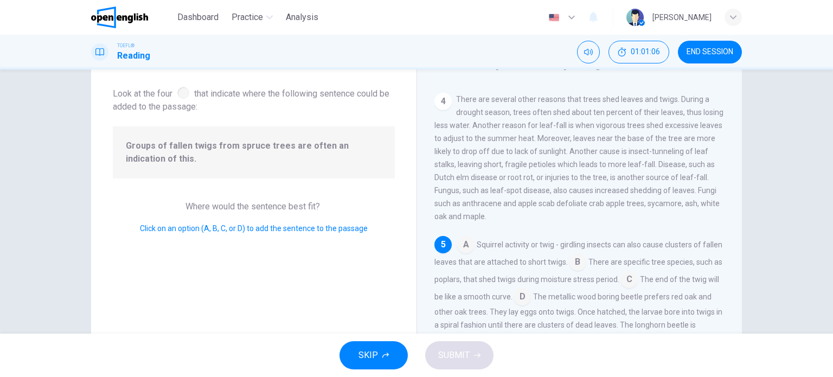
click at [586, 260] on input at bounding box center [577, 262] width 17 height 17
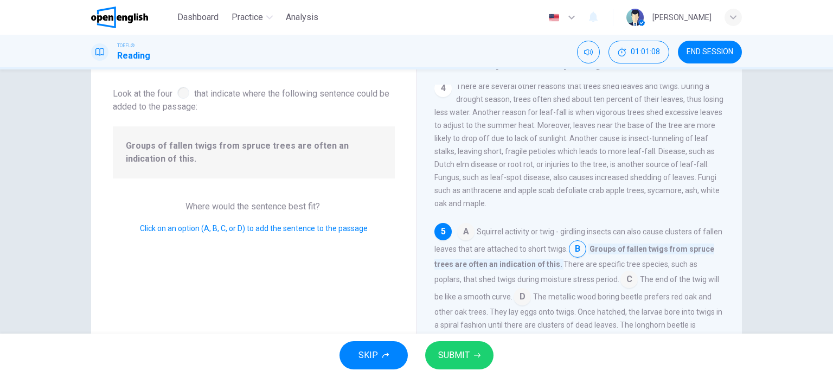
click at [463, 352] on span "SUBMIT" at bounding box center [453, 355] width 31 height 15
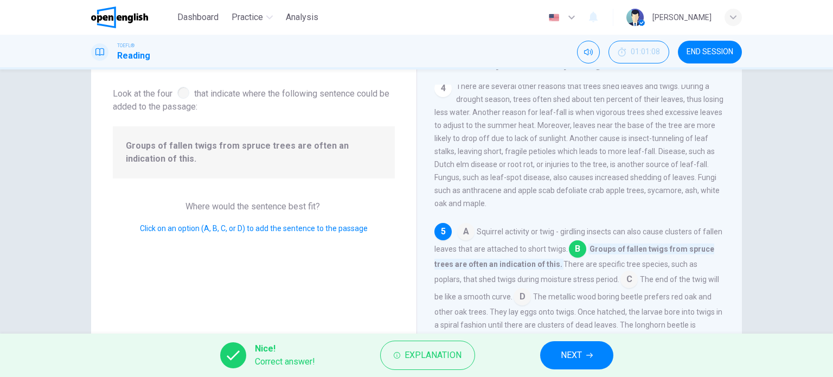
click at [589, 355] on icon "button" at bounding box center [589, 355] width 7 height 5
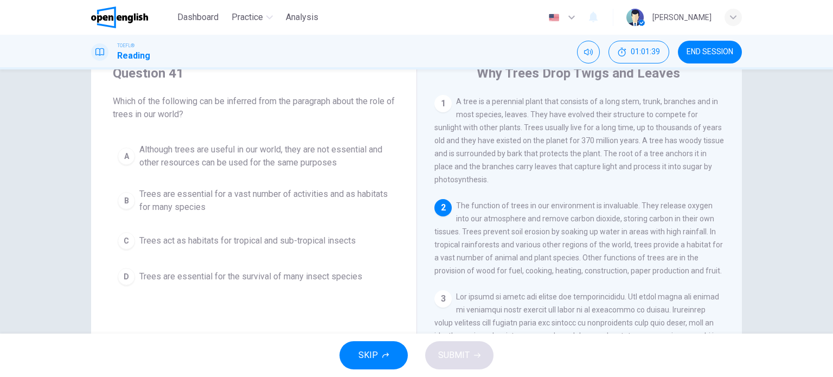
scroll to position [54, 0]
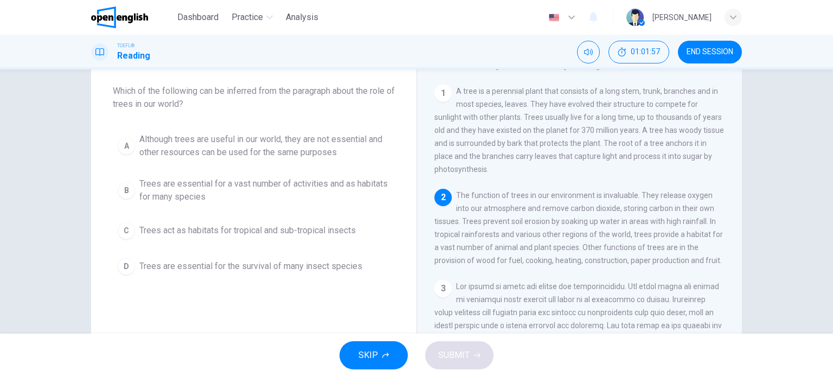
click at [339, 185] on span "Trees are essential for a vast number of activities and as habitats for many sp…" at bounding box center [264, 190] width 251 height 26
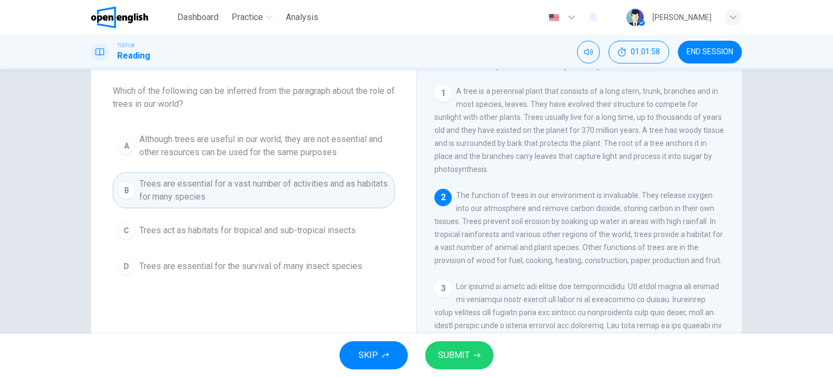
click at [471, 360] on button "SUBMIT" at bounding box center [459, 355] width 68 height 28
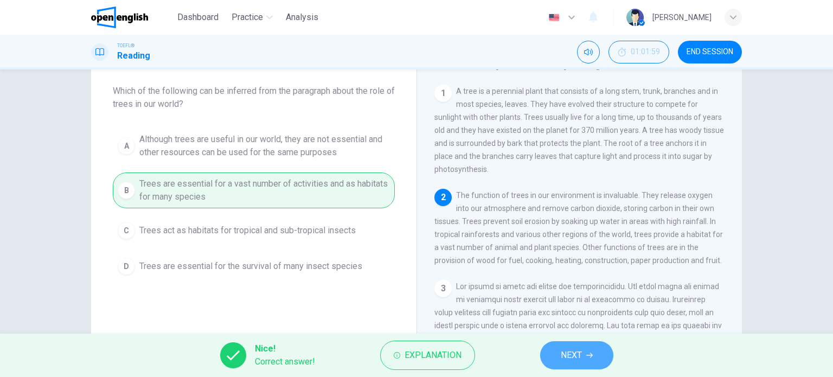
click at [568, 356] on span "NEXT" at bounding box center [571, 355] width 21 height 15
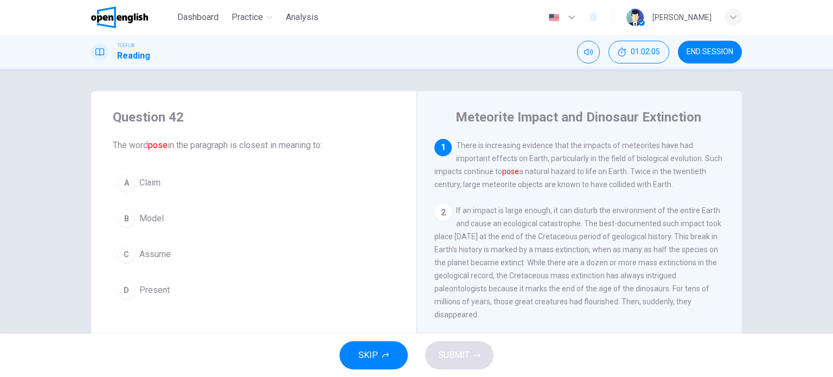
click at [714, 44] on button "END SESSION" at bounding box center [710, 52] width 64 height 23
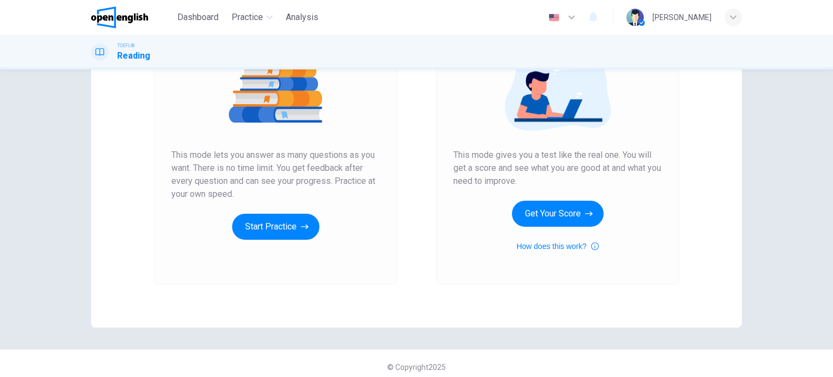
scroll to position [148, 0]
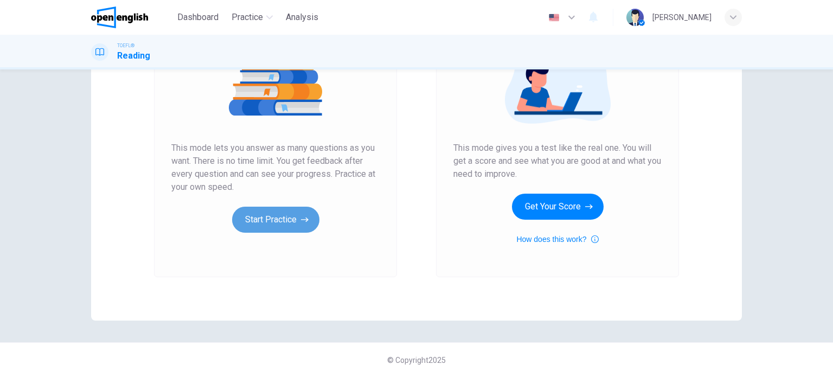
click at [293, 226] on button "Start Practice" at bounding box center [275, 220] width 87 height 26
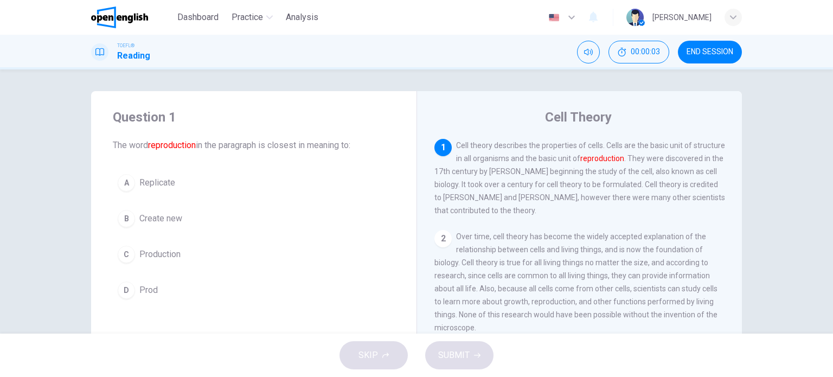
click at [722, 53] on span "END SESSION" at bounding box center [710, 52] width 47 height 9
